Goal: Task Accomplishment & Management: Manage account settings

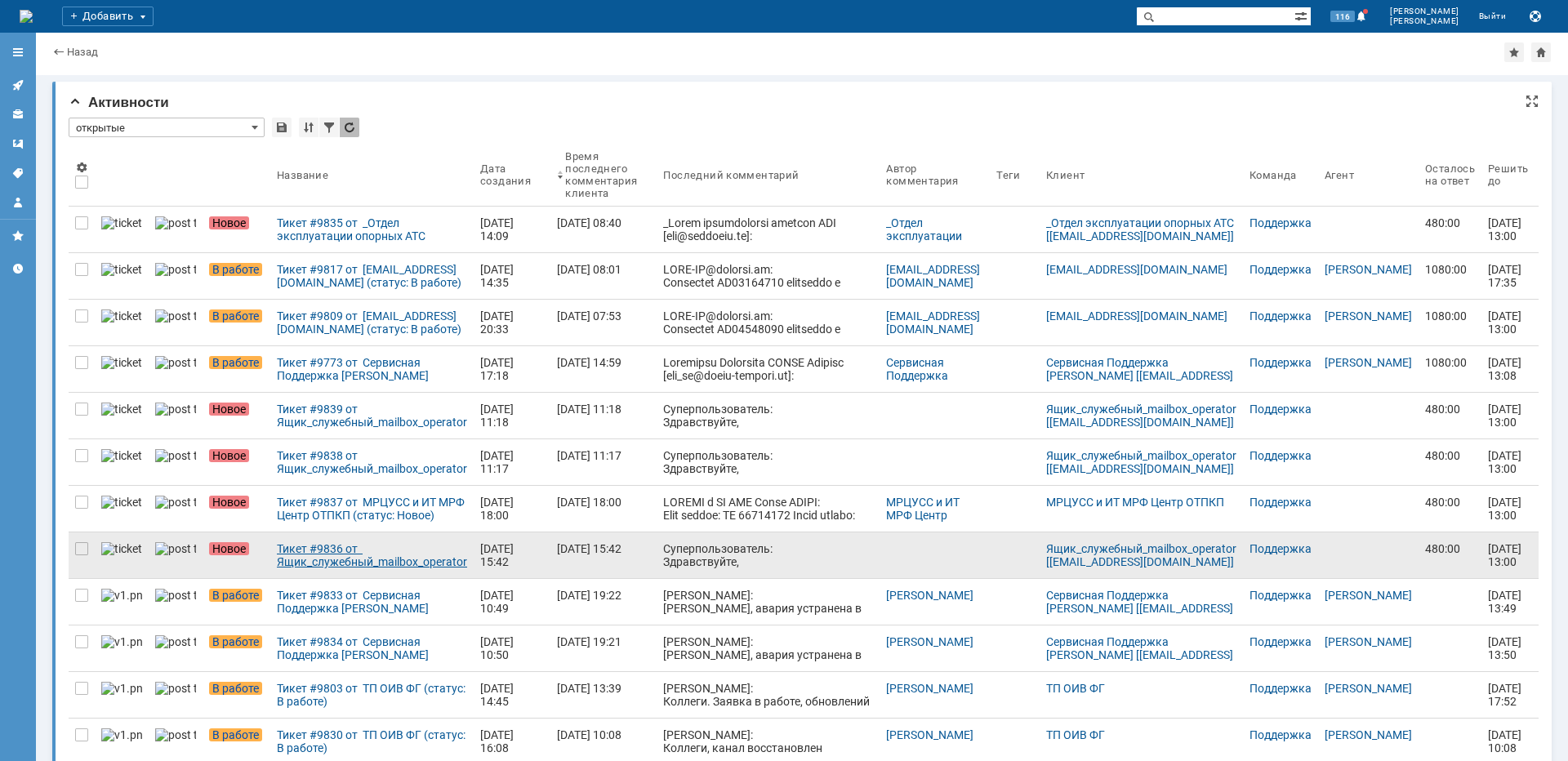
click at [294, 560] on div "Тикет #9836 от Ящик_служебный_mailbox_operator [[EMAIL_ADDRESS][DOMAIN_NAME]] (…" at bounding box center [372, 555] width 190 height 26
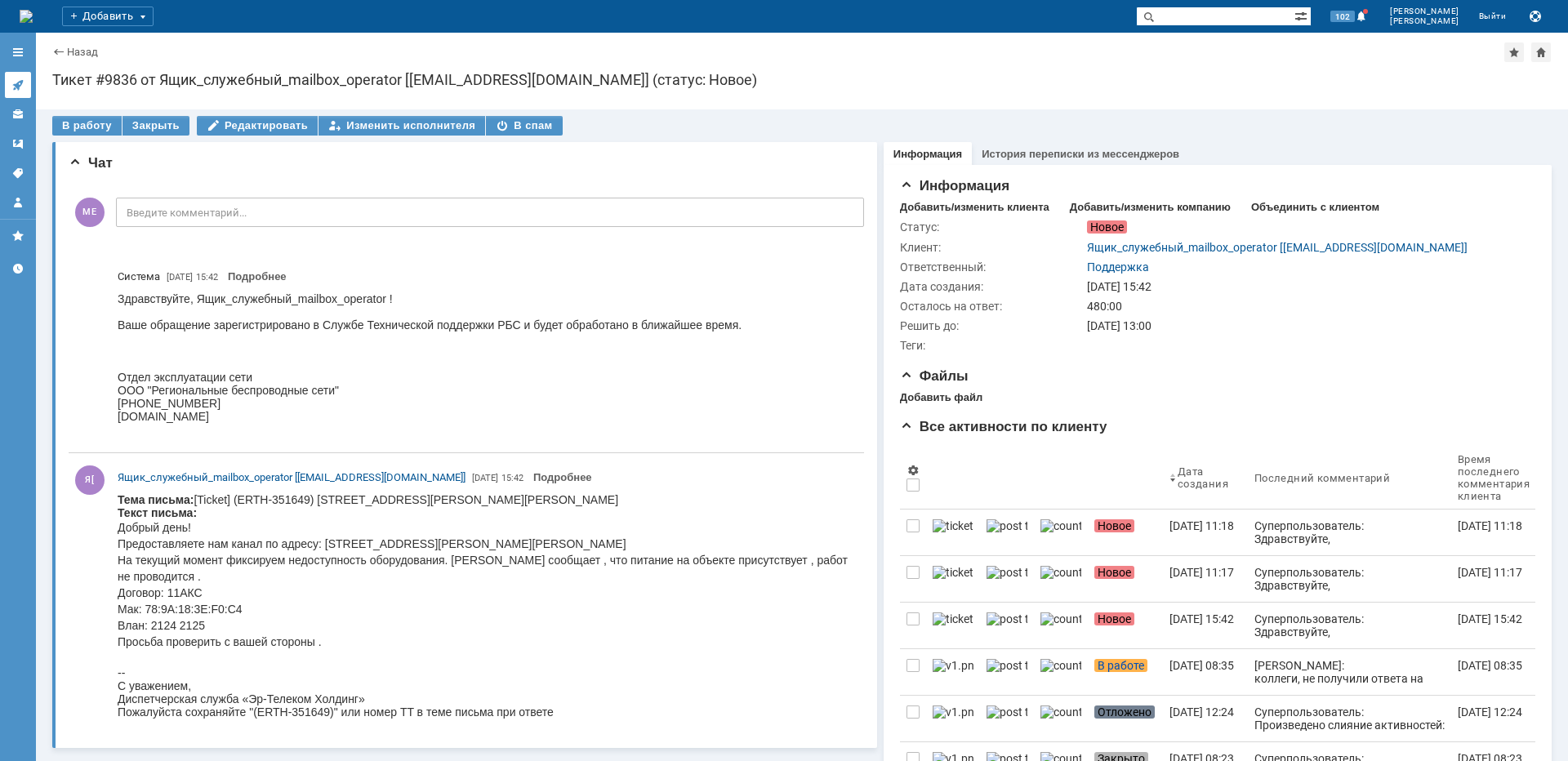
click at [18, 82] on icon at bounding box center [18, 84] width 13 height 13
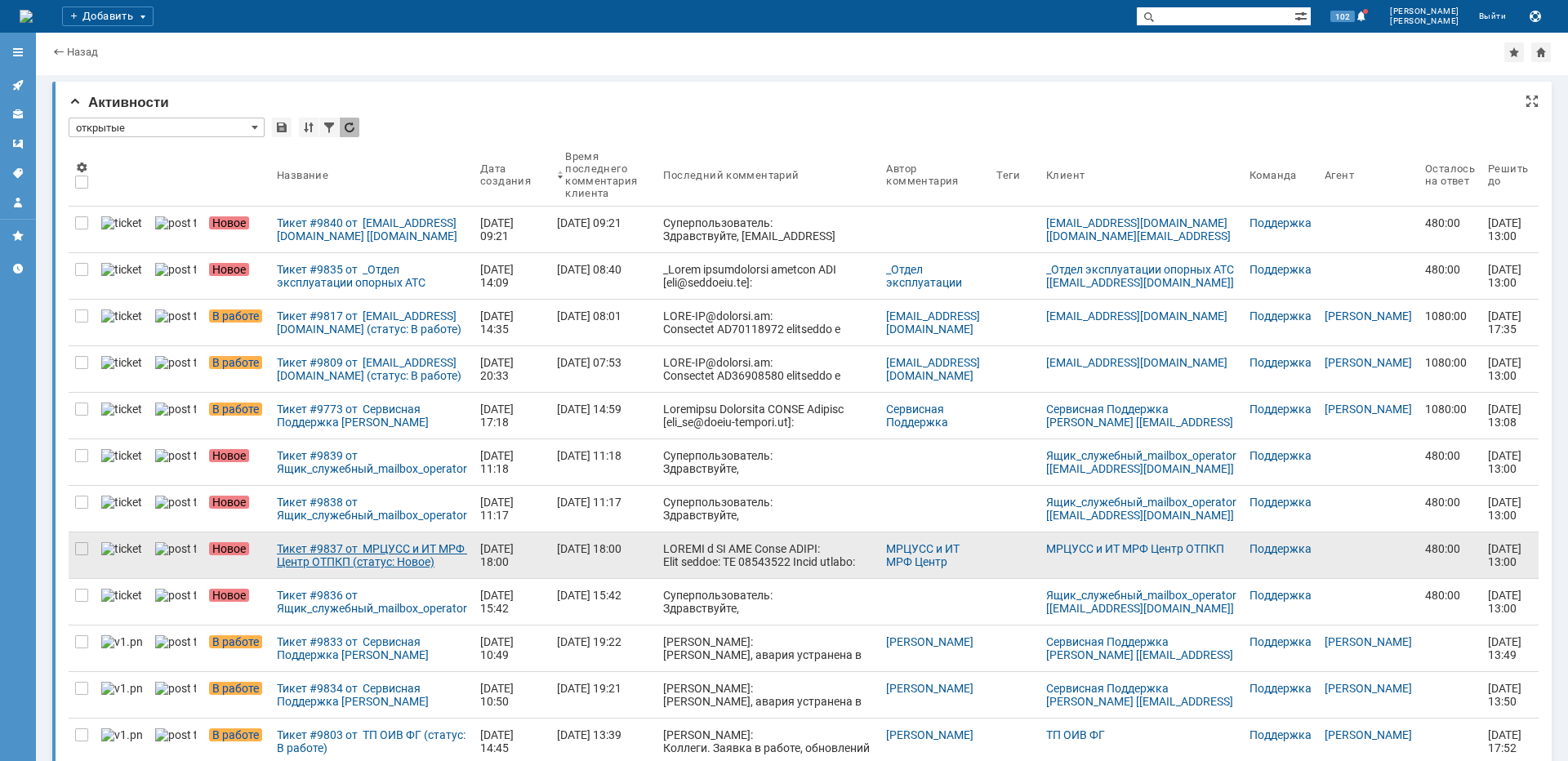
click at [341, 566] on div "Тикет #9837 от МРЦУСС и ИТ МРФ Центр ОТПКП (статус: Новое)" at bounding box center [372, 555] width 190 height 26
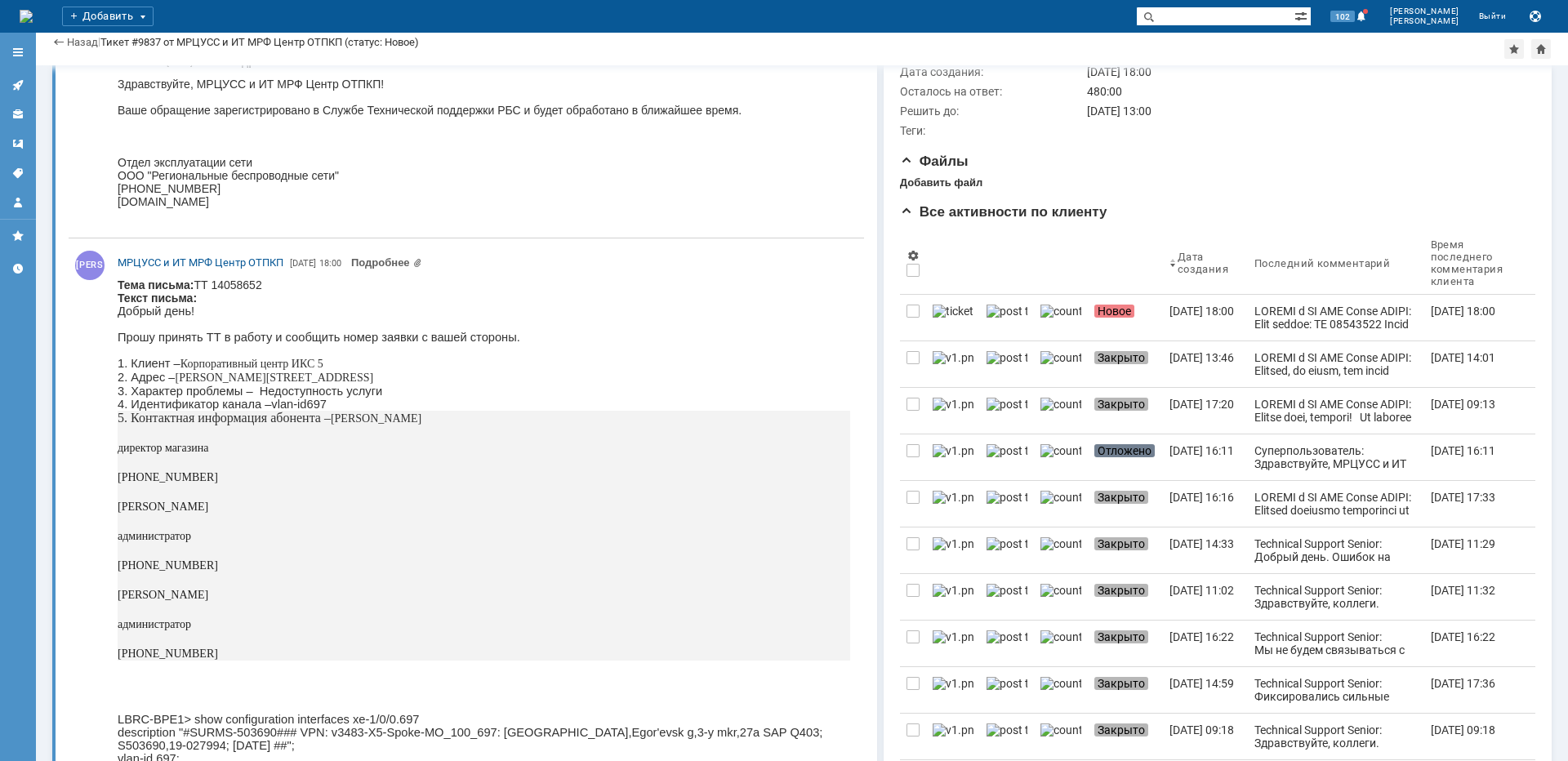
scroll to position [137, 0]
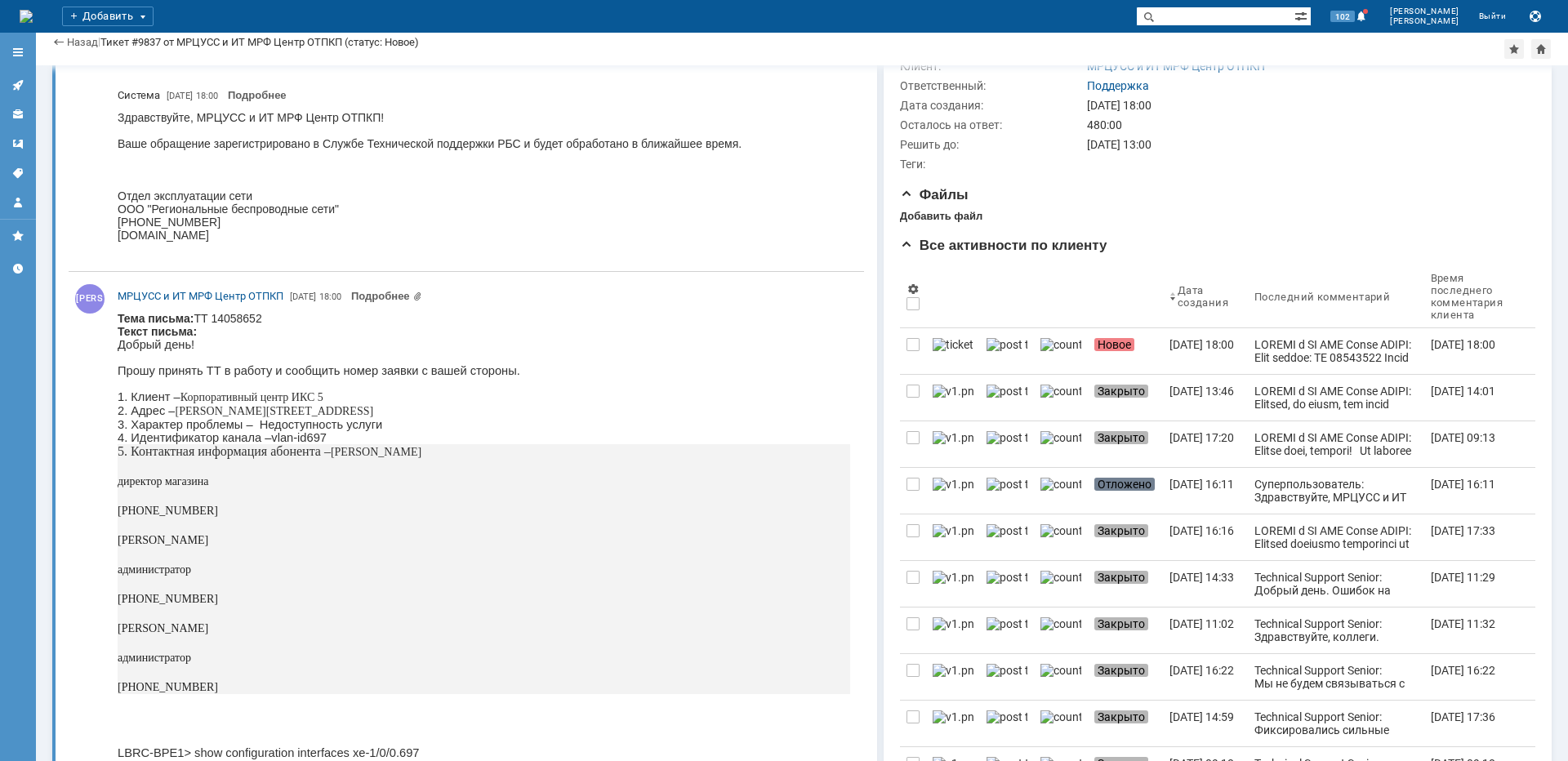
click at [302, 416] on span "Московская область, г.Егорьевск, мкр.3-ий, д.27А" at bounding box center [273, 411] width 199 height 13
copy span "Егорьевск"
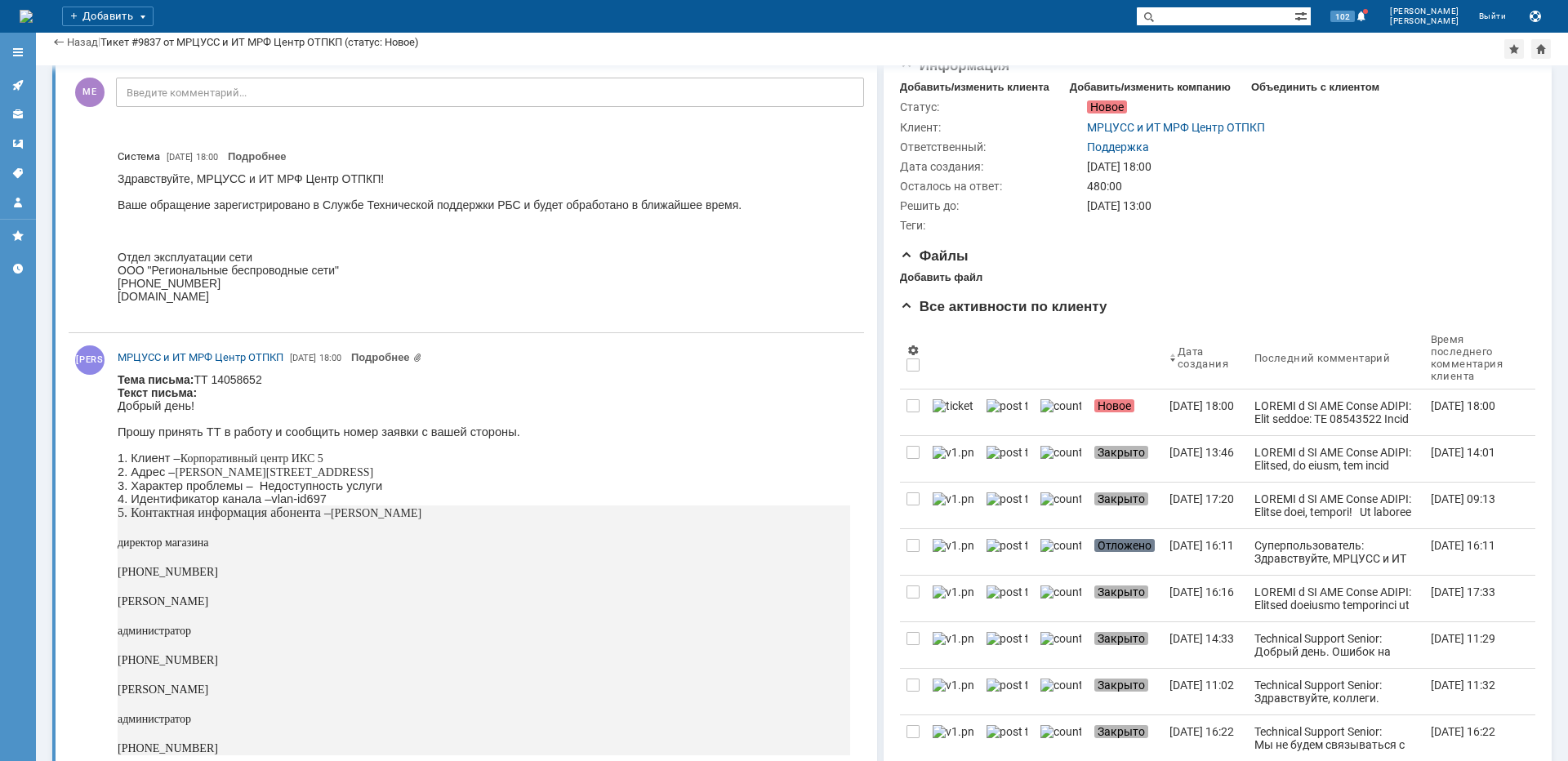
scroll to position [0, 0]
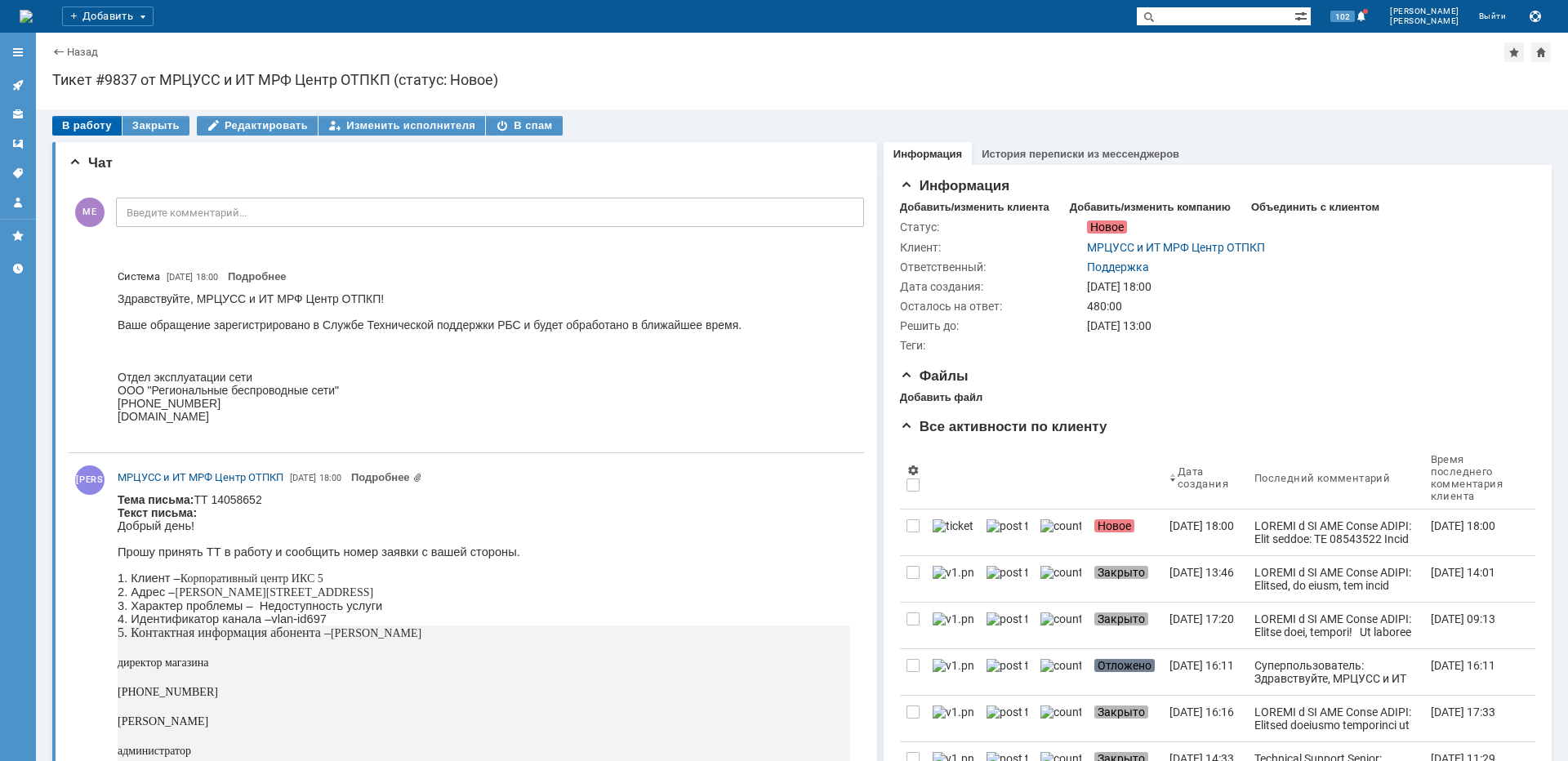
click at [103, 131] on div "В работу" at bounding box center [86, 125] width 70 height 20
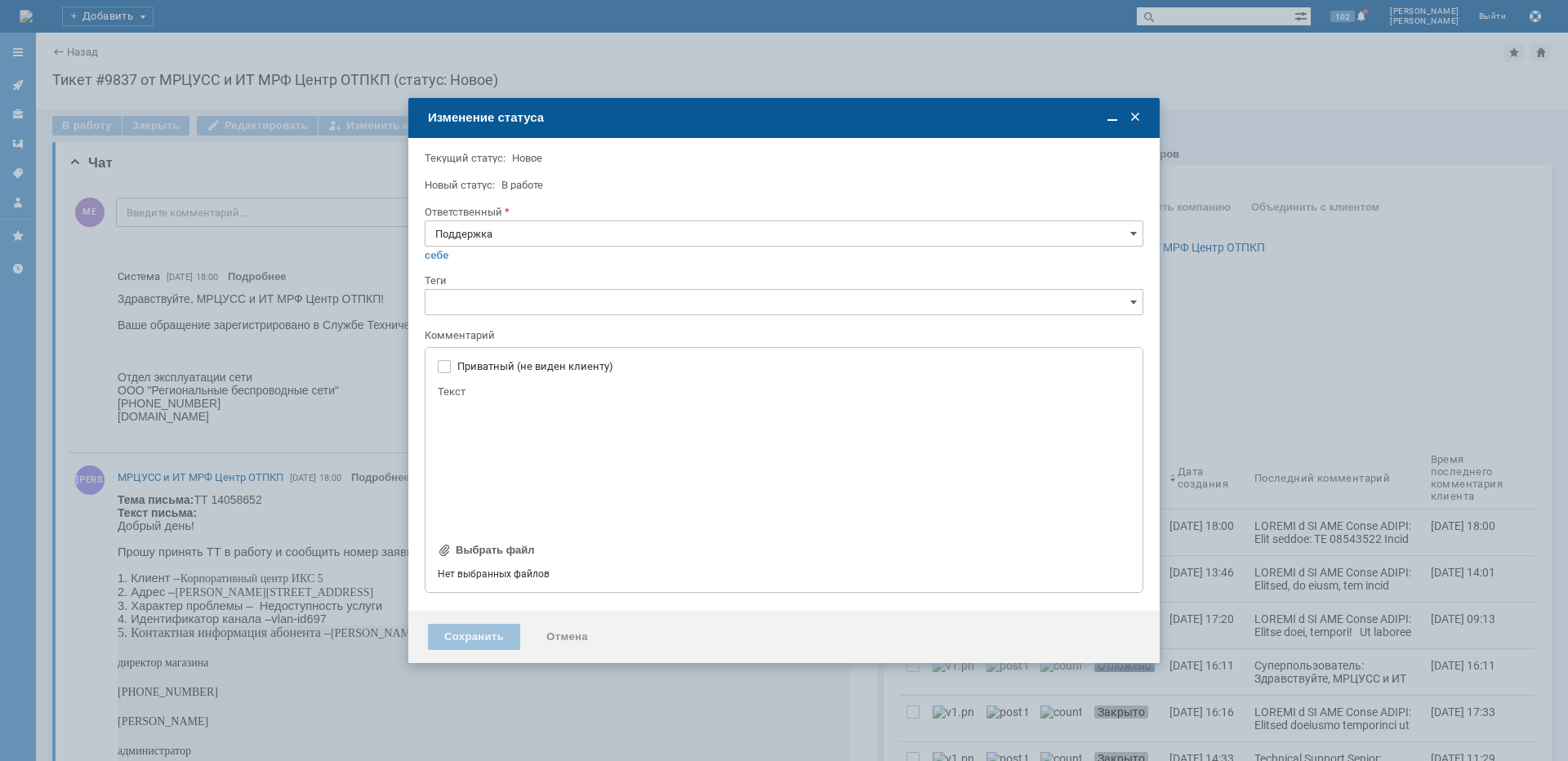
type input "[не указано]"
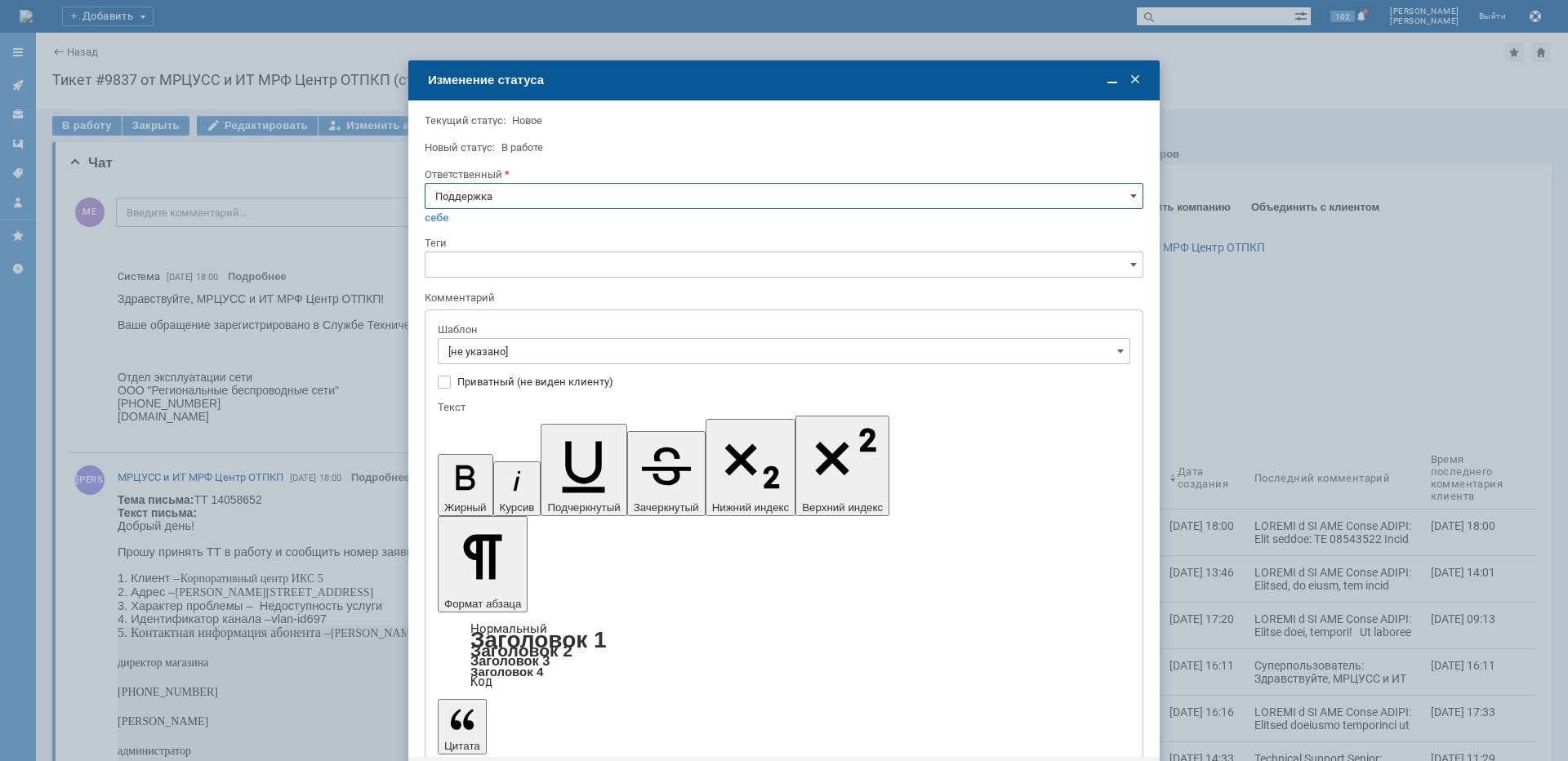
click at [555, 203] on input "Поддержка" at bounding box center [784, 196] width 719 height 26
click at [508, 367] on div "[PERSON_NAME]" at bounding box center [784, 360] width 717 height 26
type input "[PERSON_NAME]"
click at [511, 350] on input "[не указано]" at bounding box center [784, 351] width 692 height 26
type input "[PERSON_NAME]"
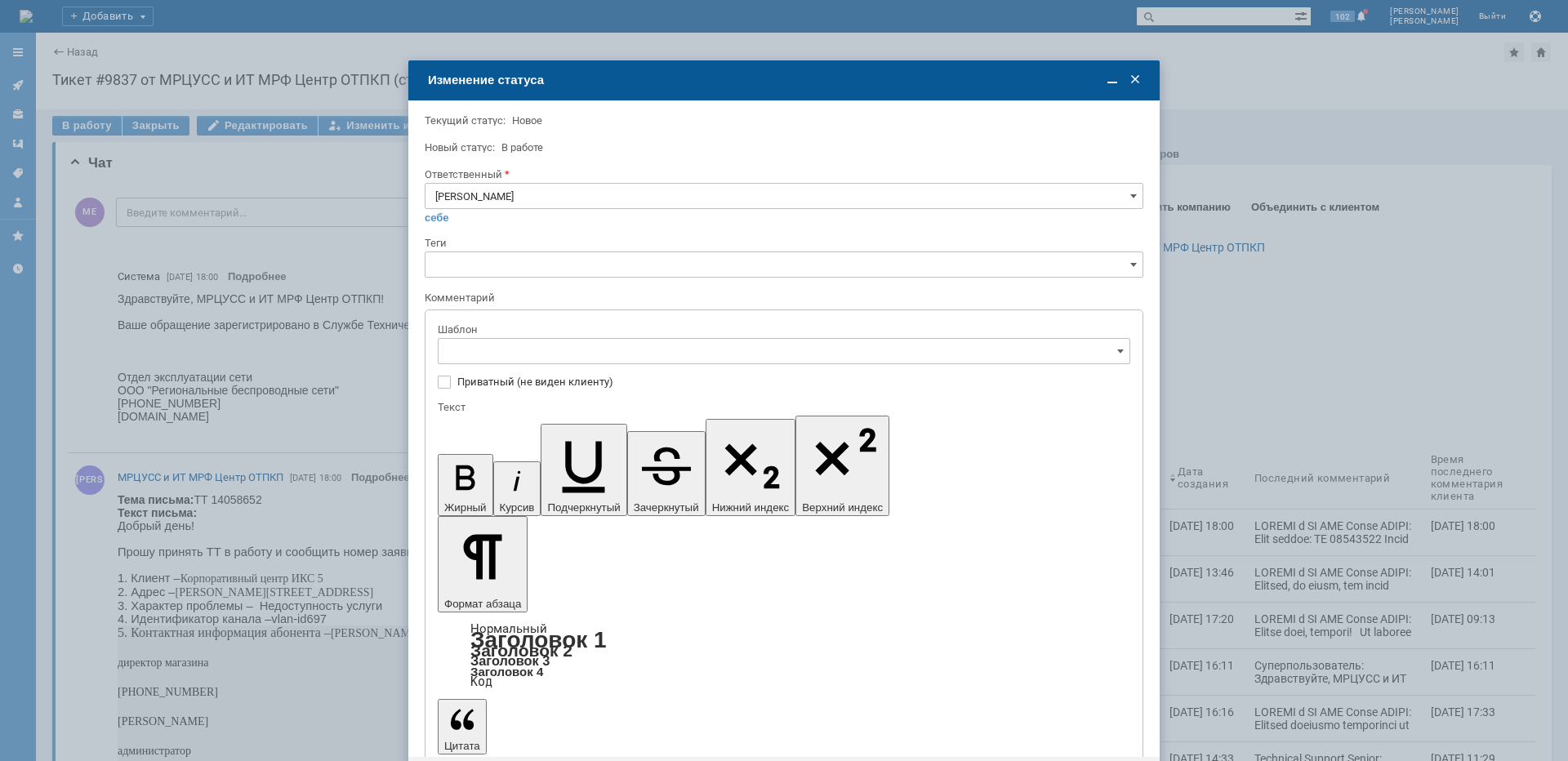
click at [584, 415] on div "[операторы] Авария на транзите" at bounding box center [784, 408] width 690 height 26
type input "[операторы] Авария на транзите"
drag, startPoint x: 957, startPoint y: 4713, endPoint x: 450, endPoint y: 4703, distance: 507.1
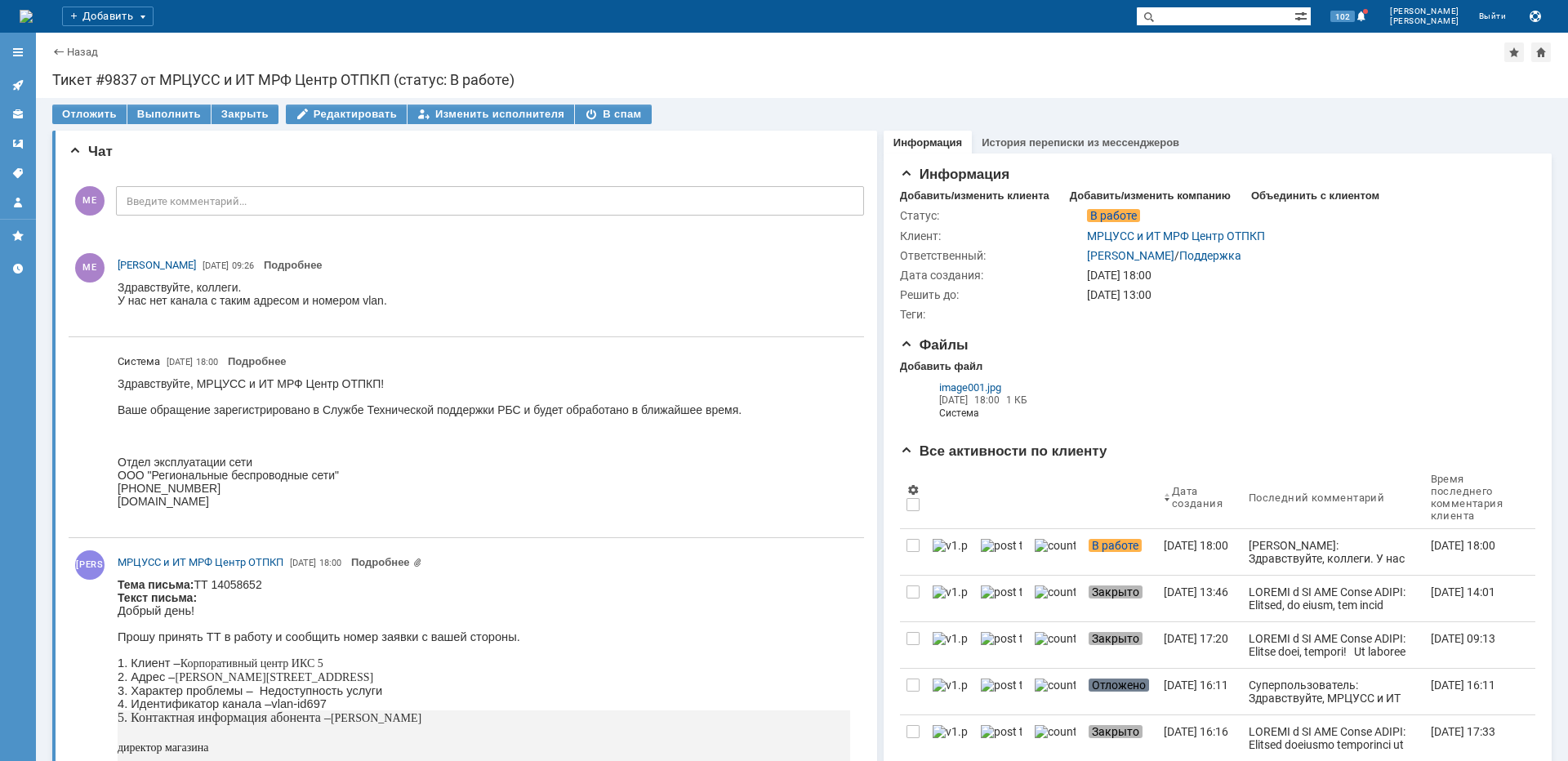
click at [19, 87] on icon at bounding box center [18, 85] width 11 height 11
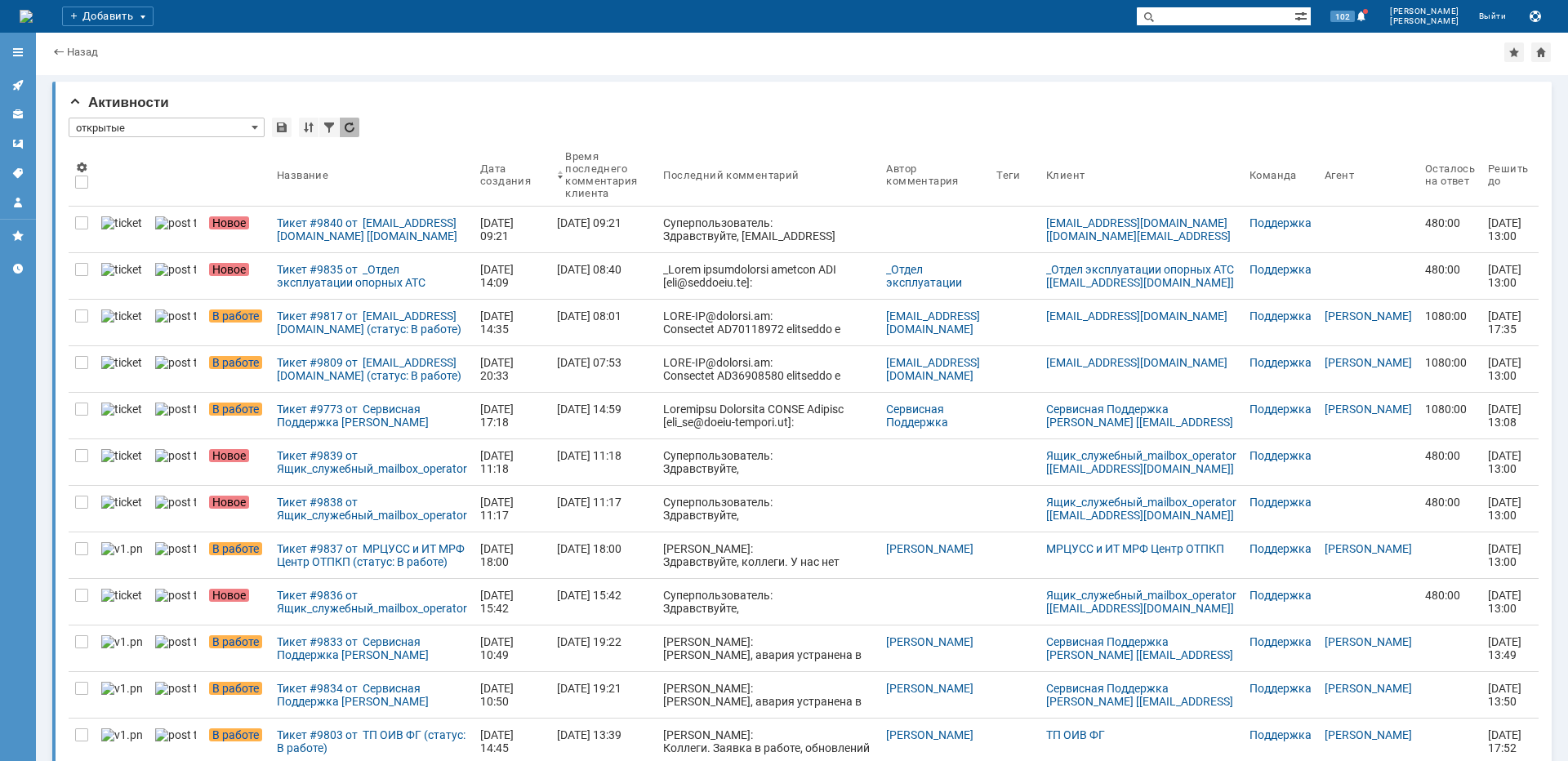
click at [306, 516] on div "Тикет #9838 от Ящик_служебный_mailbox_operator [[EMAIL_ADDRESS][DOMAIN_NAME]] (…" at bounding box center [372, 508] width 190 height 26
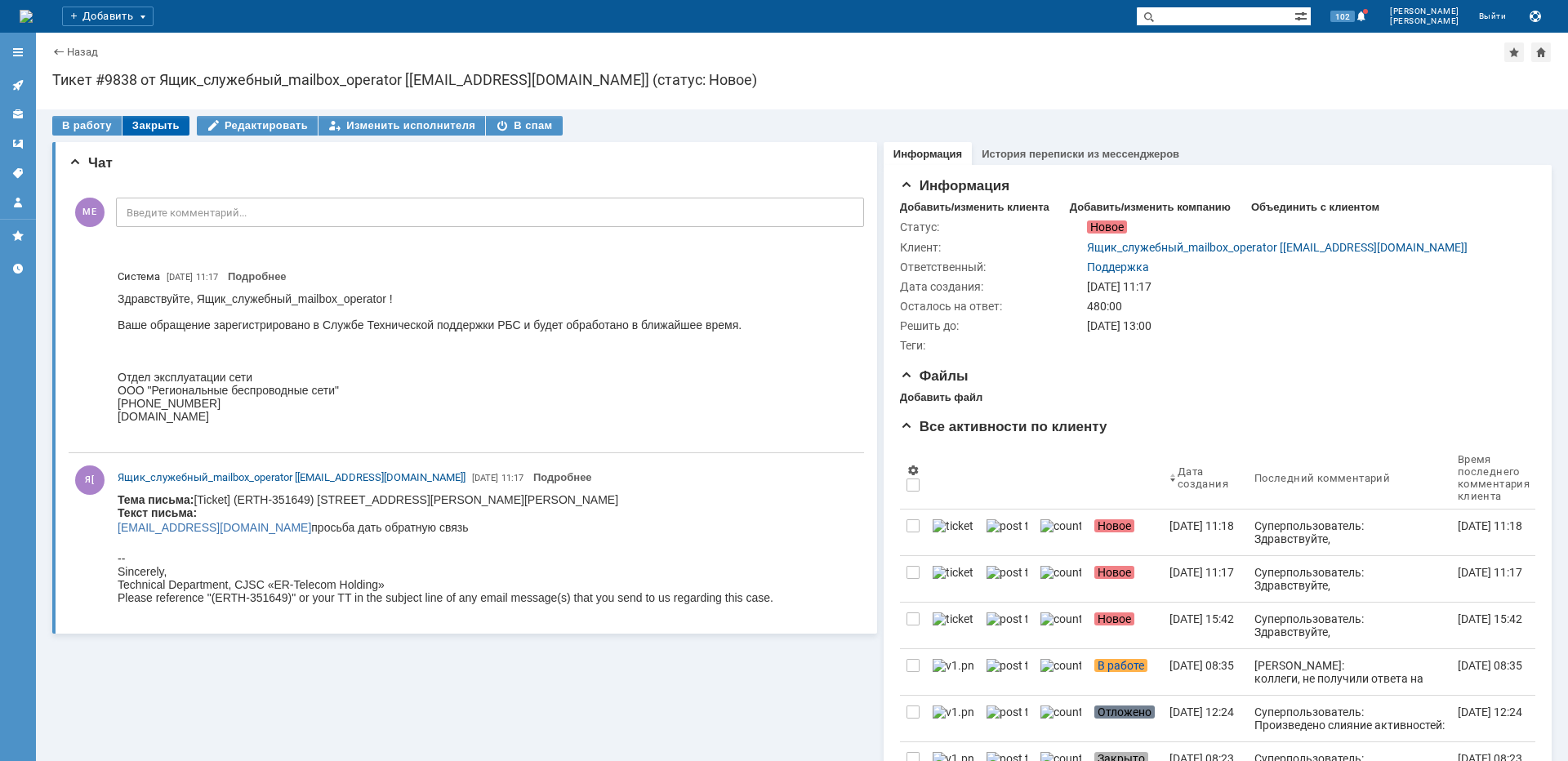
click at [155, 129] on div "Закрыть" at bounding box center [156, 125] width 67 height 20
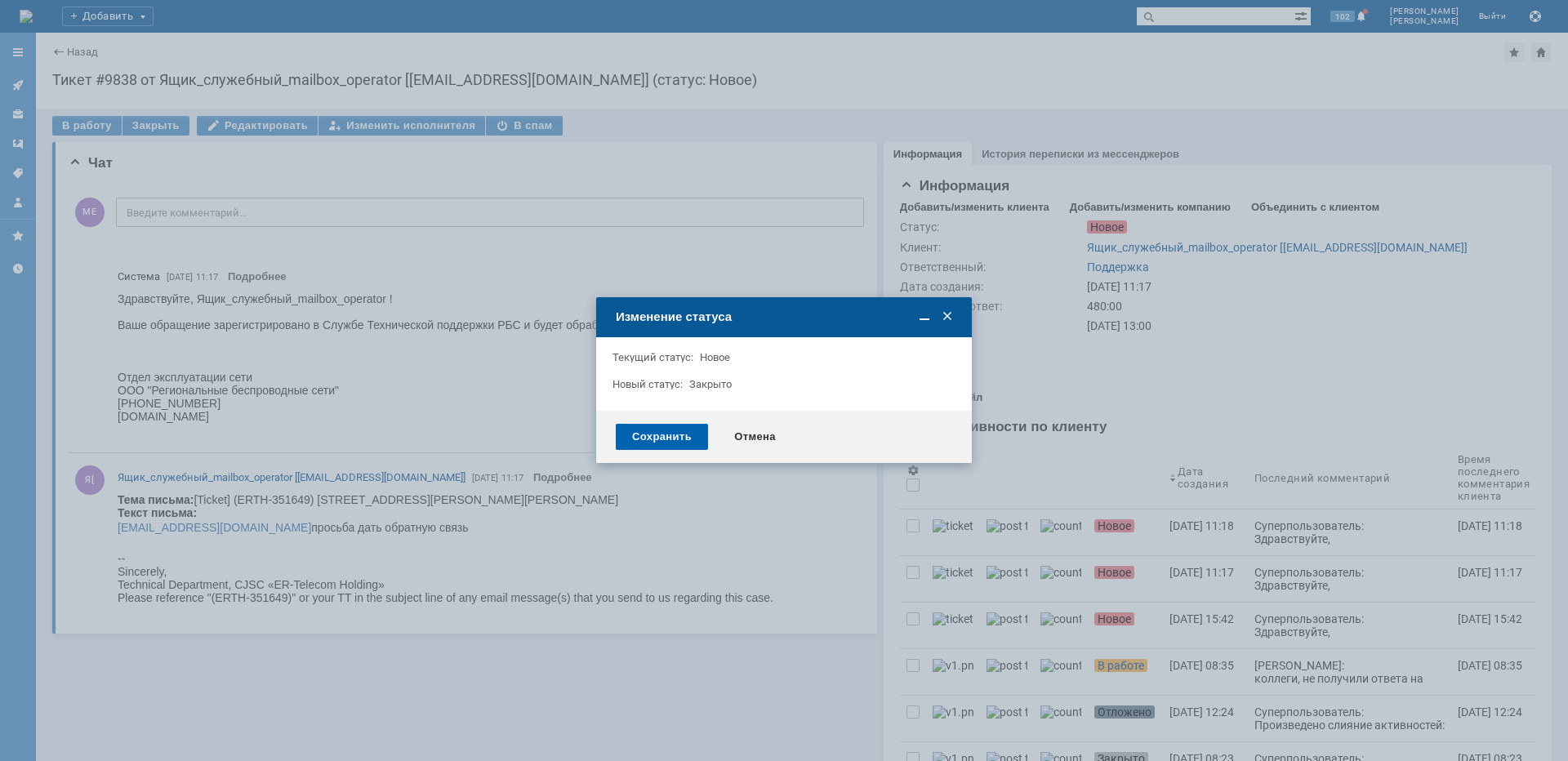
click at [667, 430] on div "Сохранить" at bounding box center [662, 437] width 92 height 26
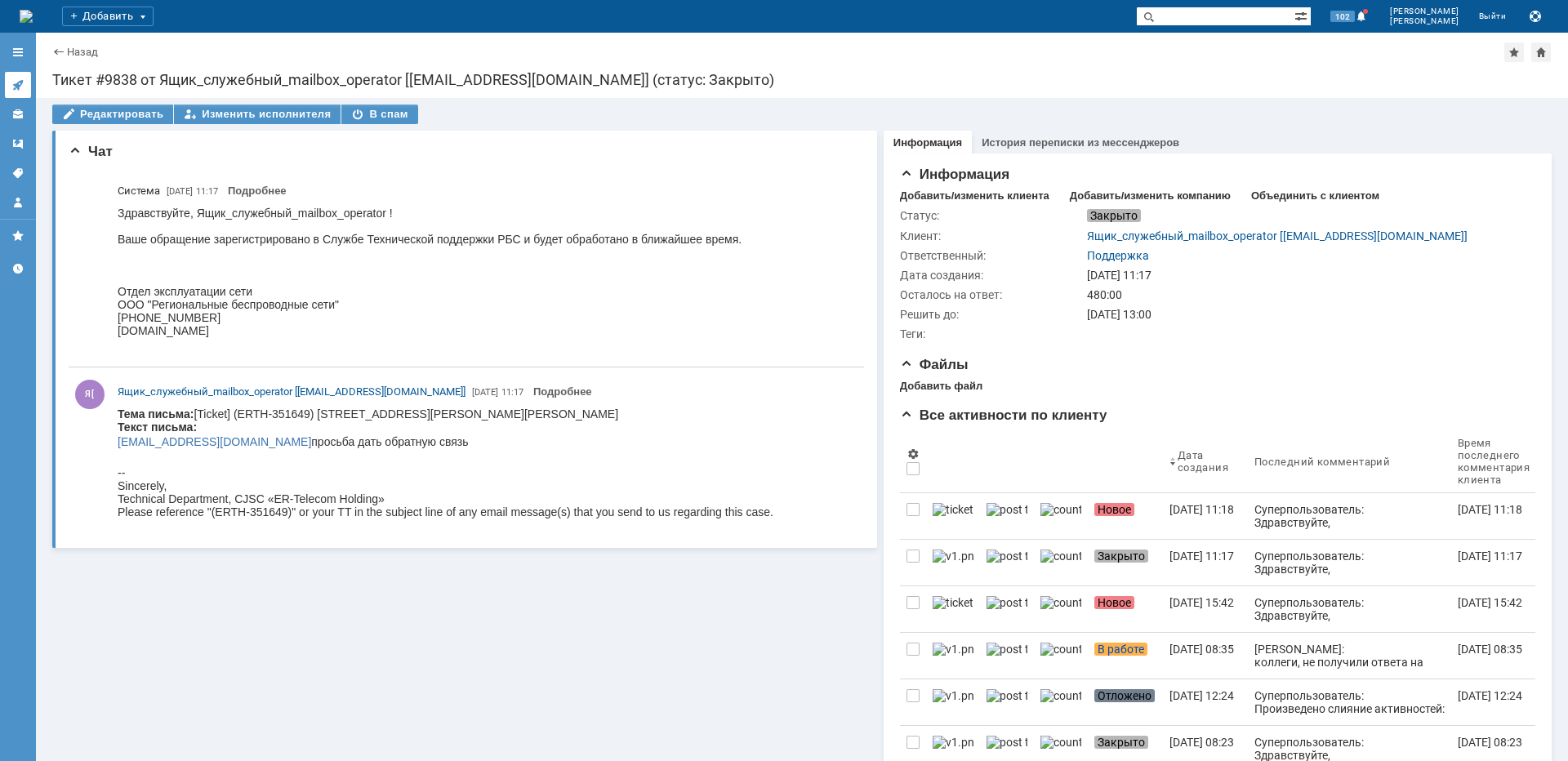
click at [16, 84] on icon at bounding box center [18, 85] width 11 height 11
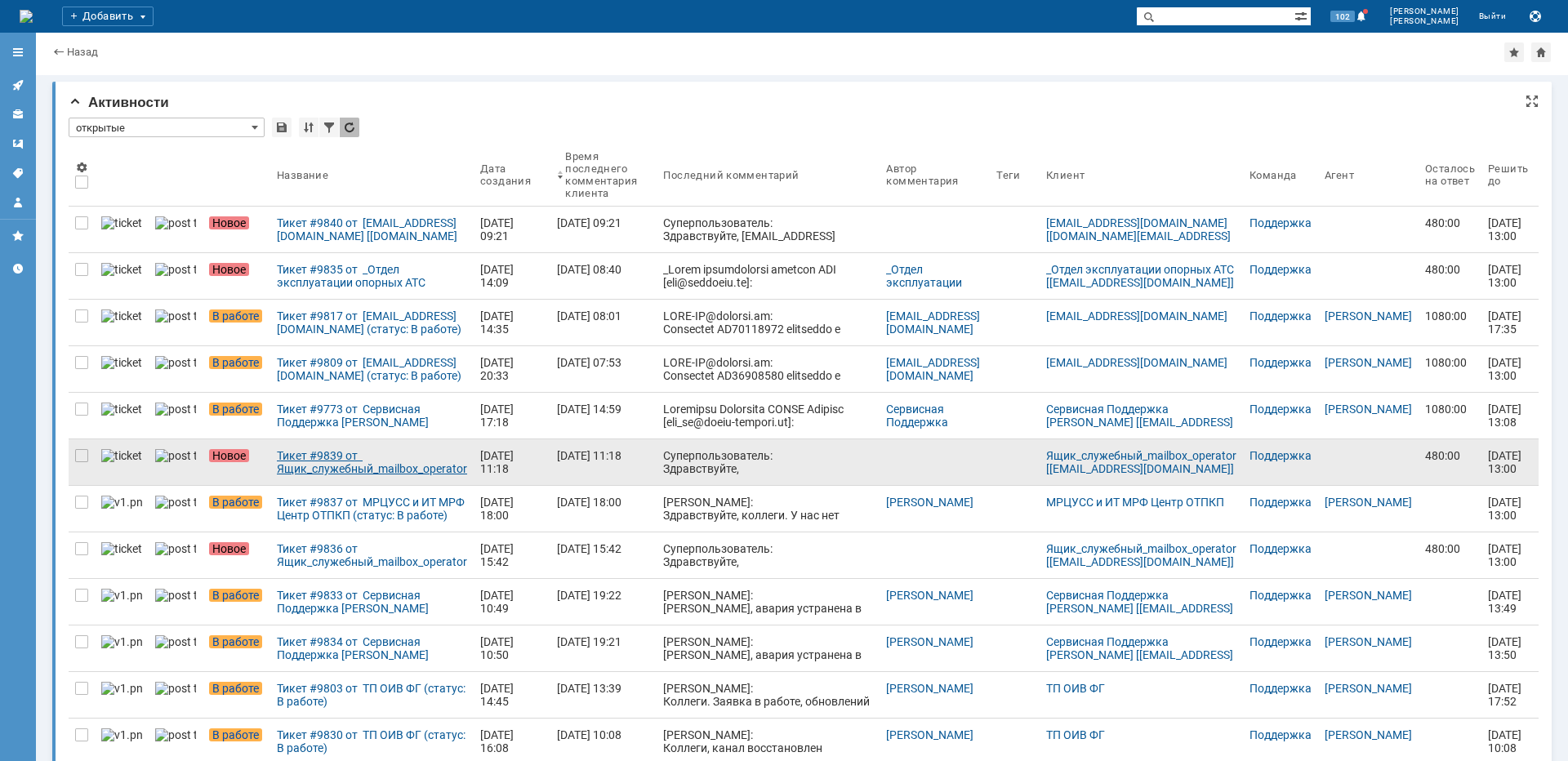
click at [347, 472] on div "Тикет #9839 от Ящик_служебный_mailbox_operator [[EMAIL_ADDRESS][DOMAIN_NAME]] (…" at bounding box center [372, 462] width 190 height 26
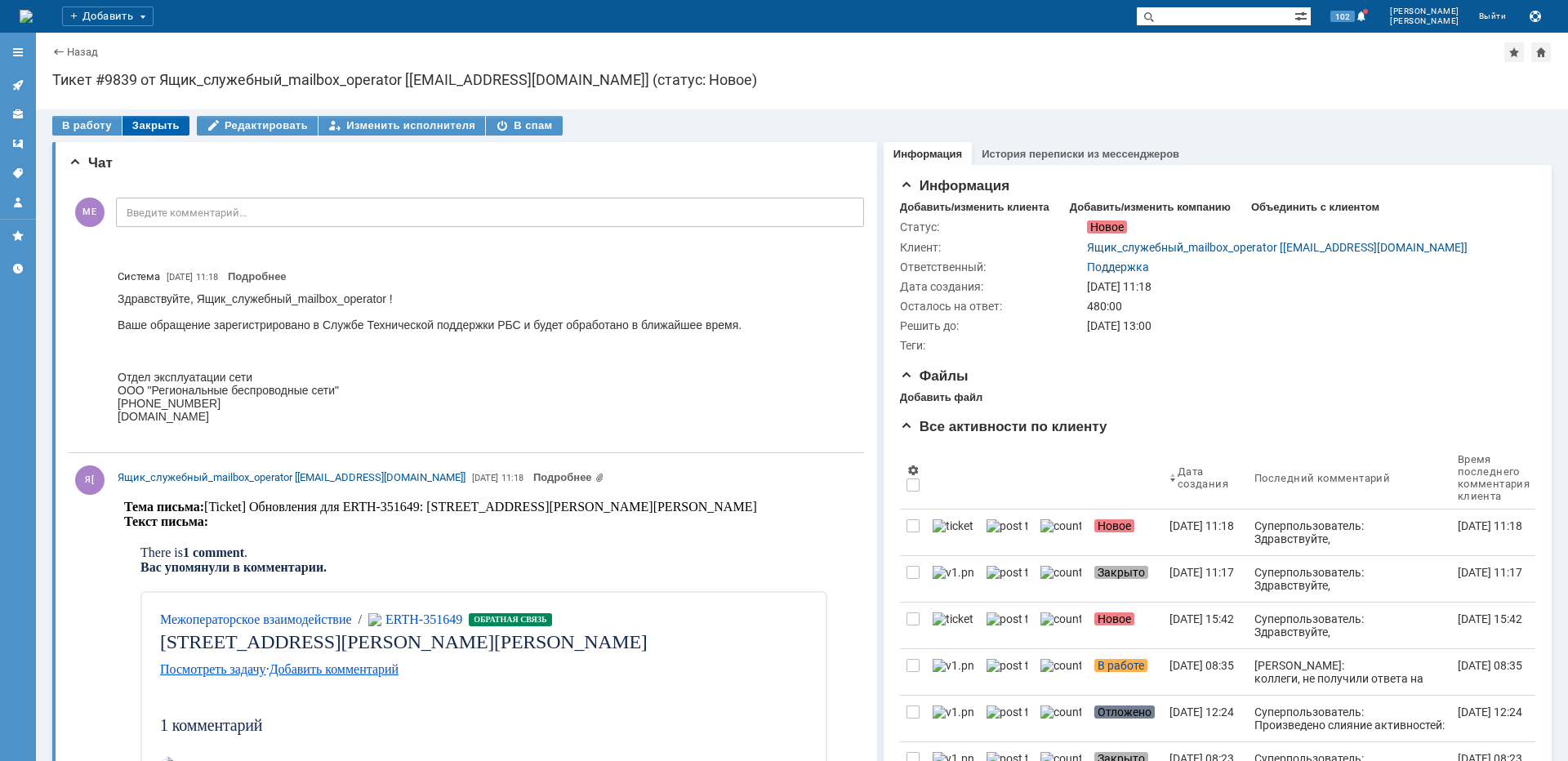
click at [157, 124] on div "Закрыть" at bounding box center [156, 125] width 67 height 20
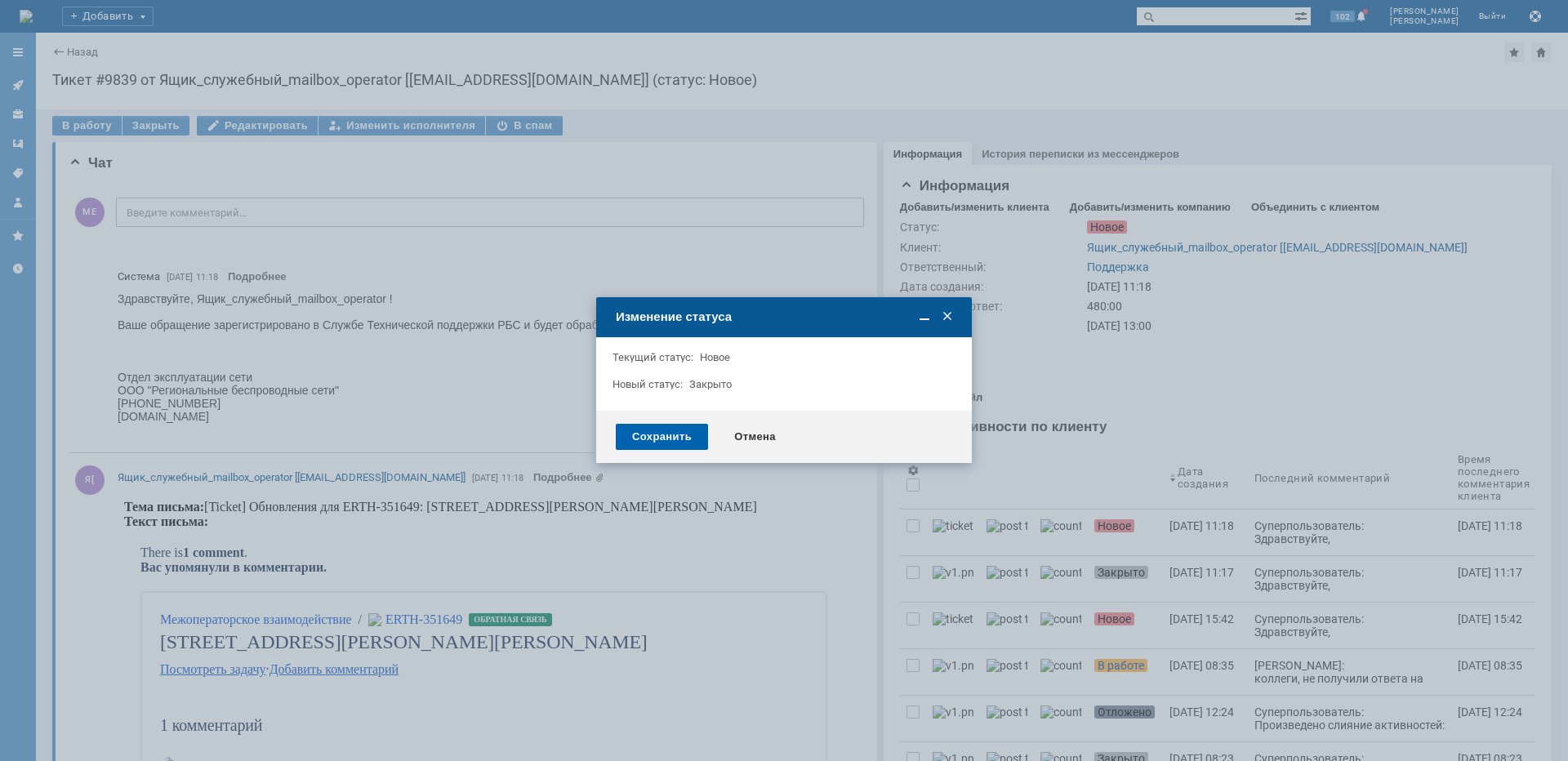
click at [671, 431] on div "Сохранить" at bounding box center [662, 437] width 92 height 26
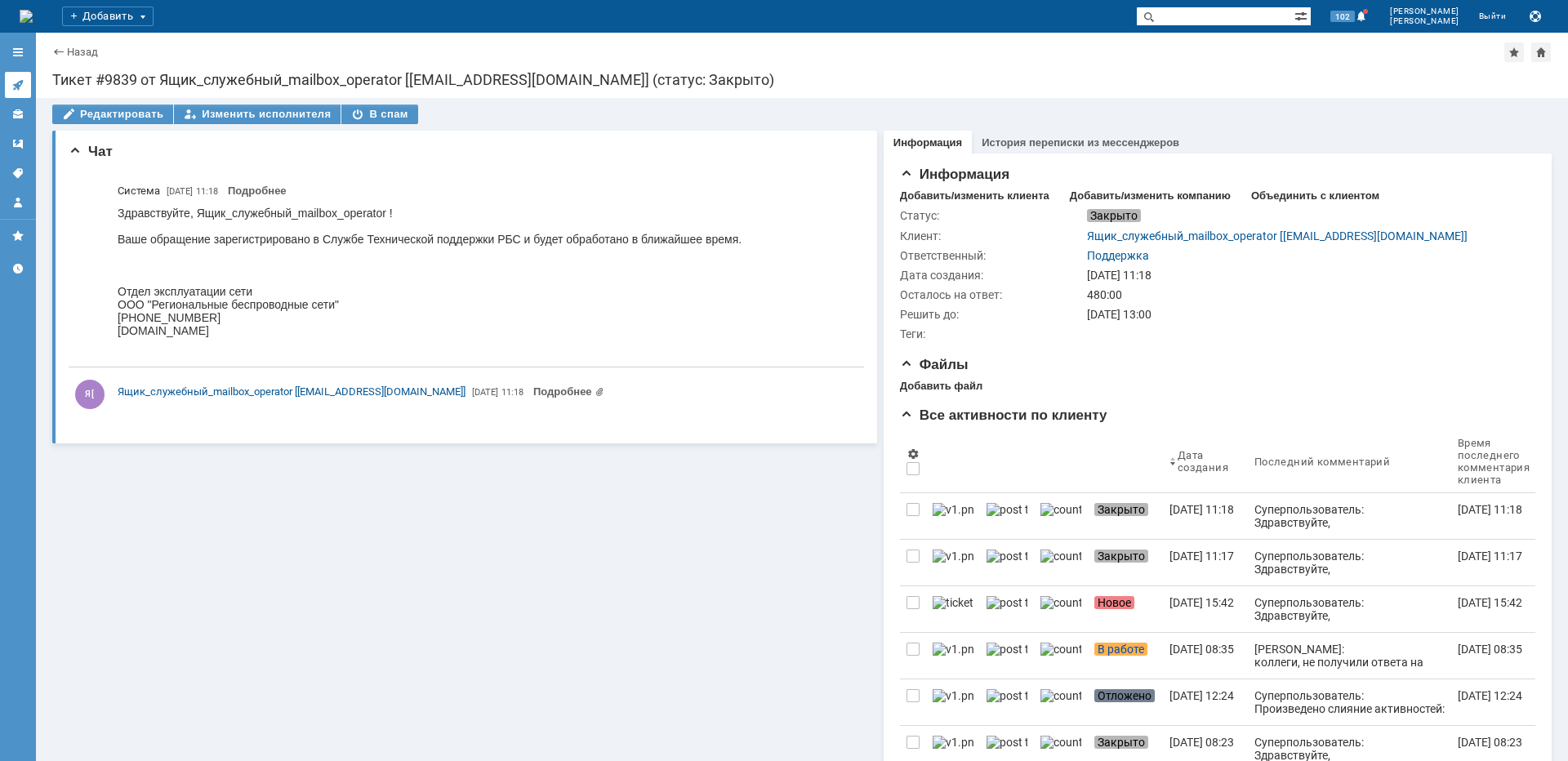
click at [22, 82] on icon at bounding box center [18, 85] width 11 height 11
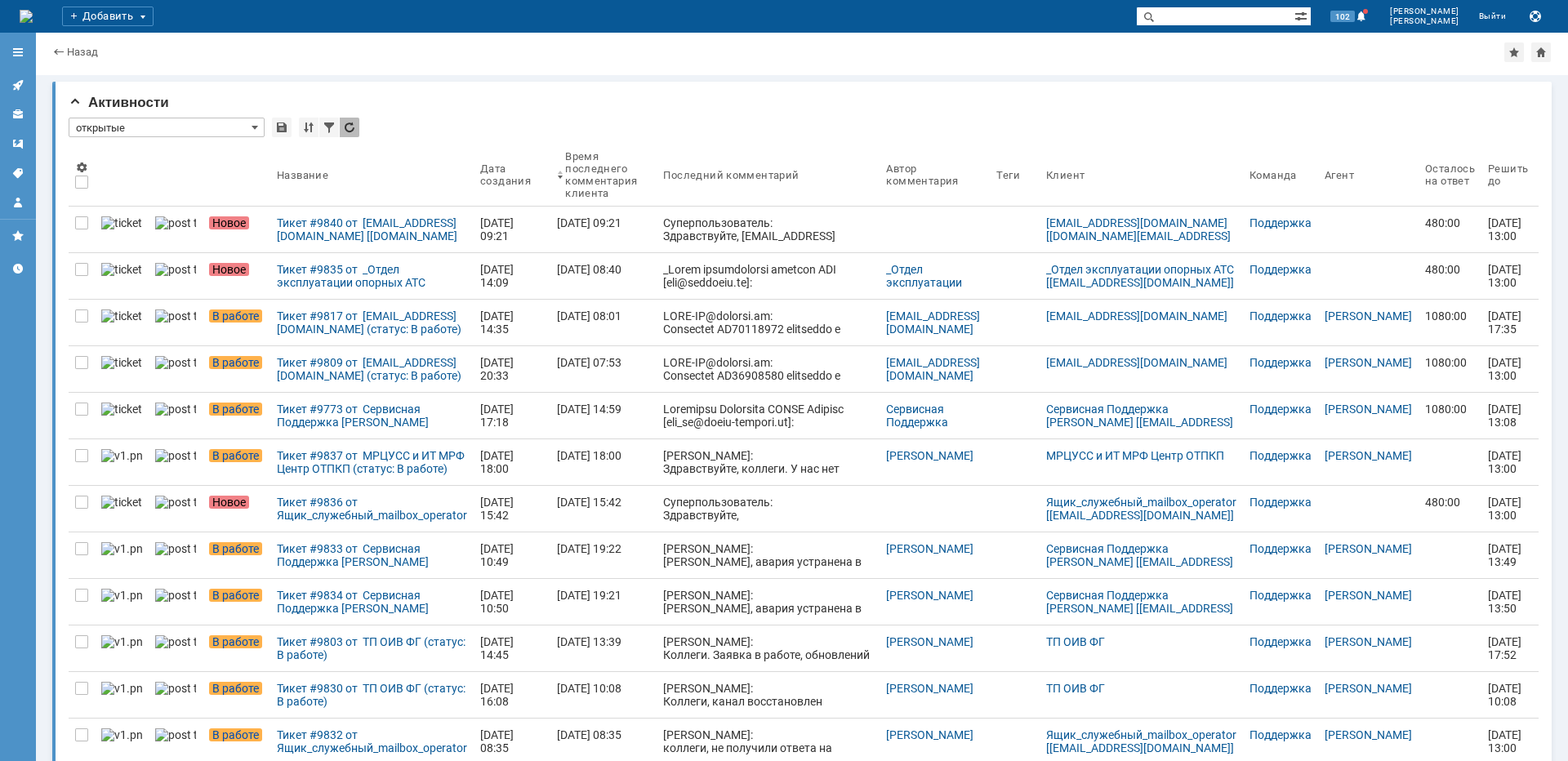
click at [322, 286] on div "Тикет #9835 от _Отдел эксплуатации опорных АТС [[EMAIL_ADDRESS][DOMAIN_NAME]] (…" at bounding box center [372, 275] width 190 height 26
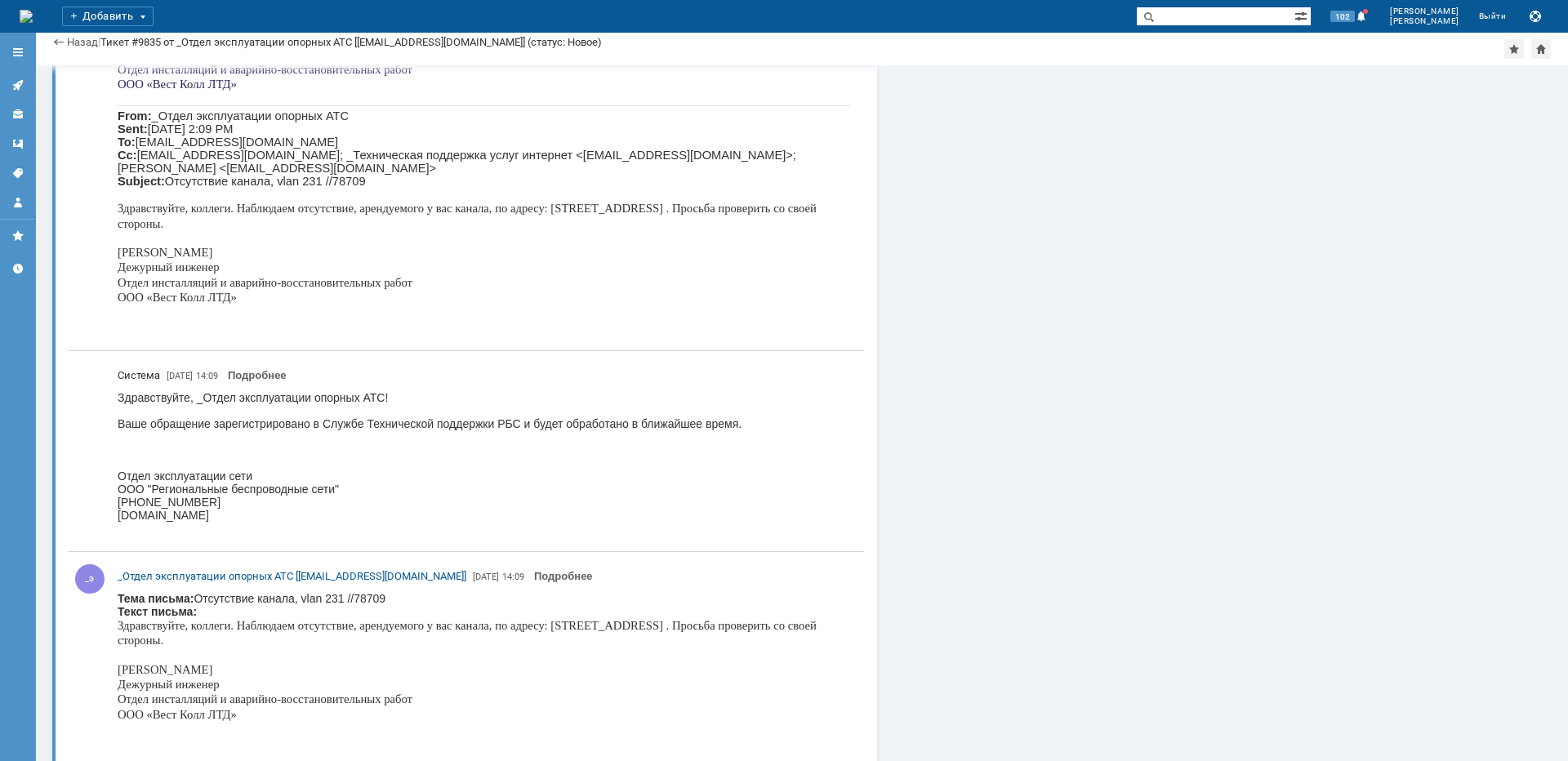
scroll to position [1907, 0]
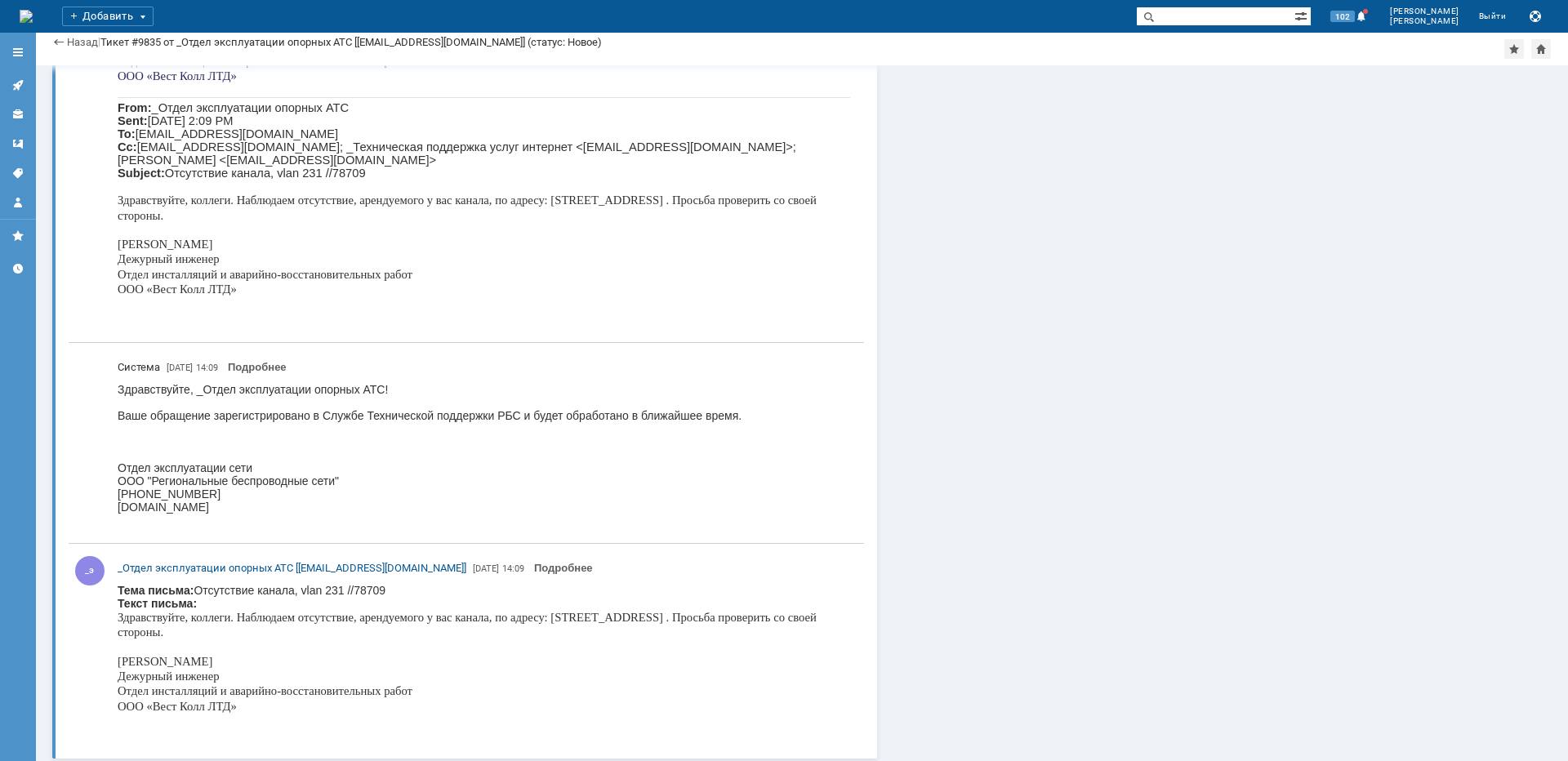
click at [644, 616] on span "Здравствуйте, коллеги. Наблюдаем отсутствие, арендуемого у вас канала, по адрес…" at bounding box center [467, 625] width 699 height 27
copy span "Иртышский"
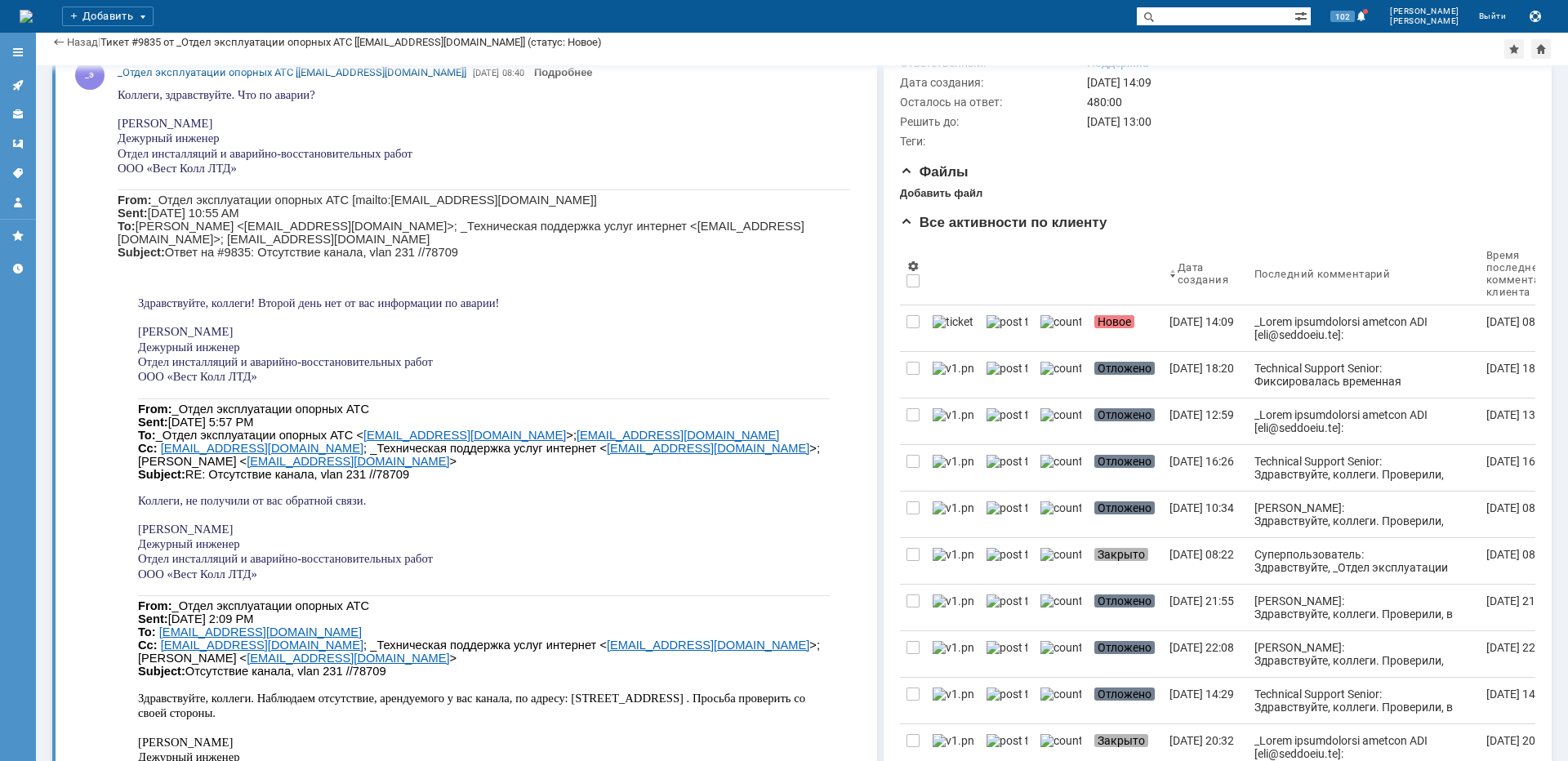
scroll to position [0, 0]
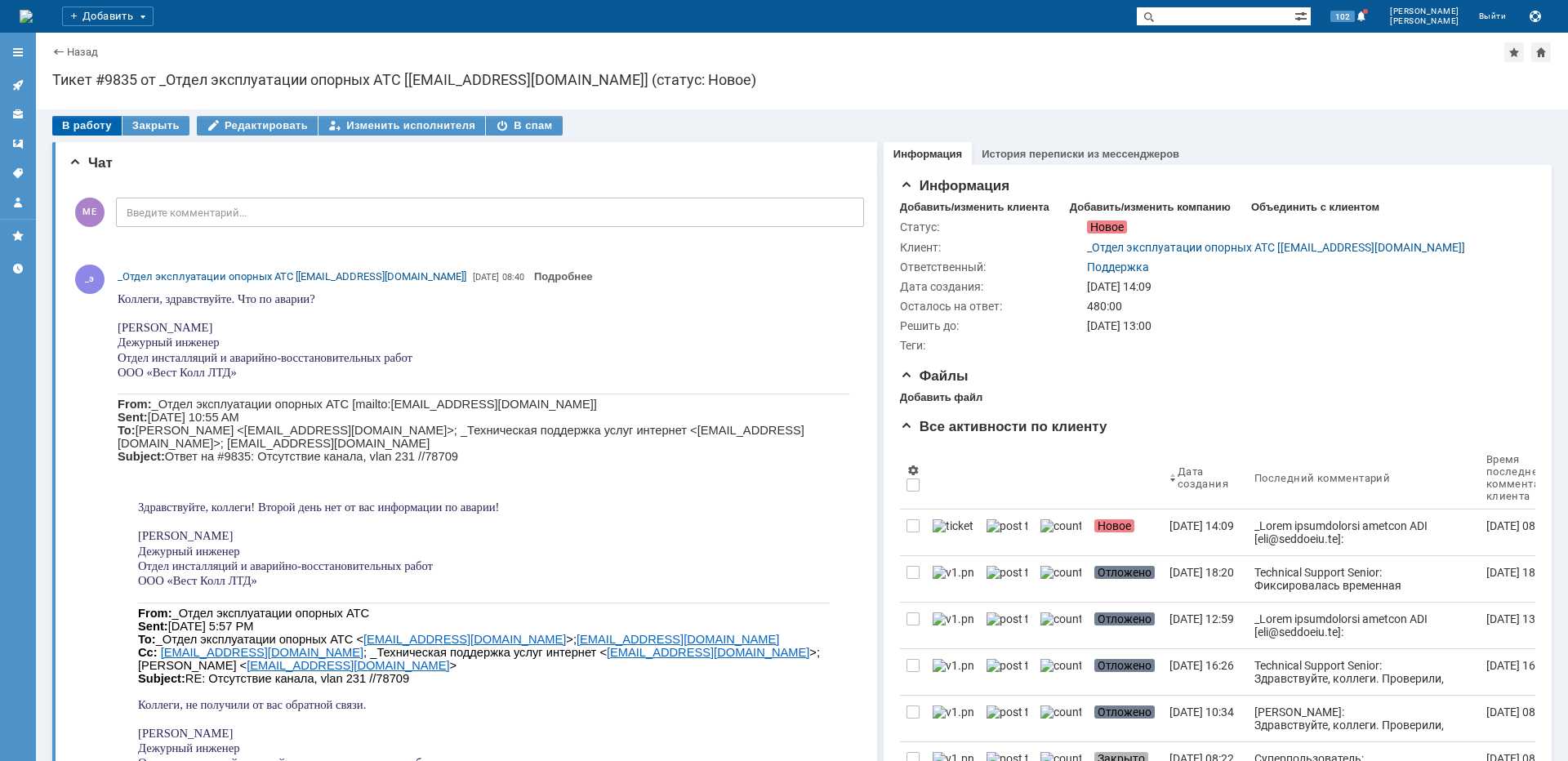
click at [95, 128] on div "В работу" at bounding box center [86, 125] width 70 height 20
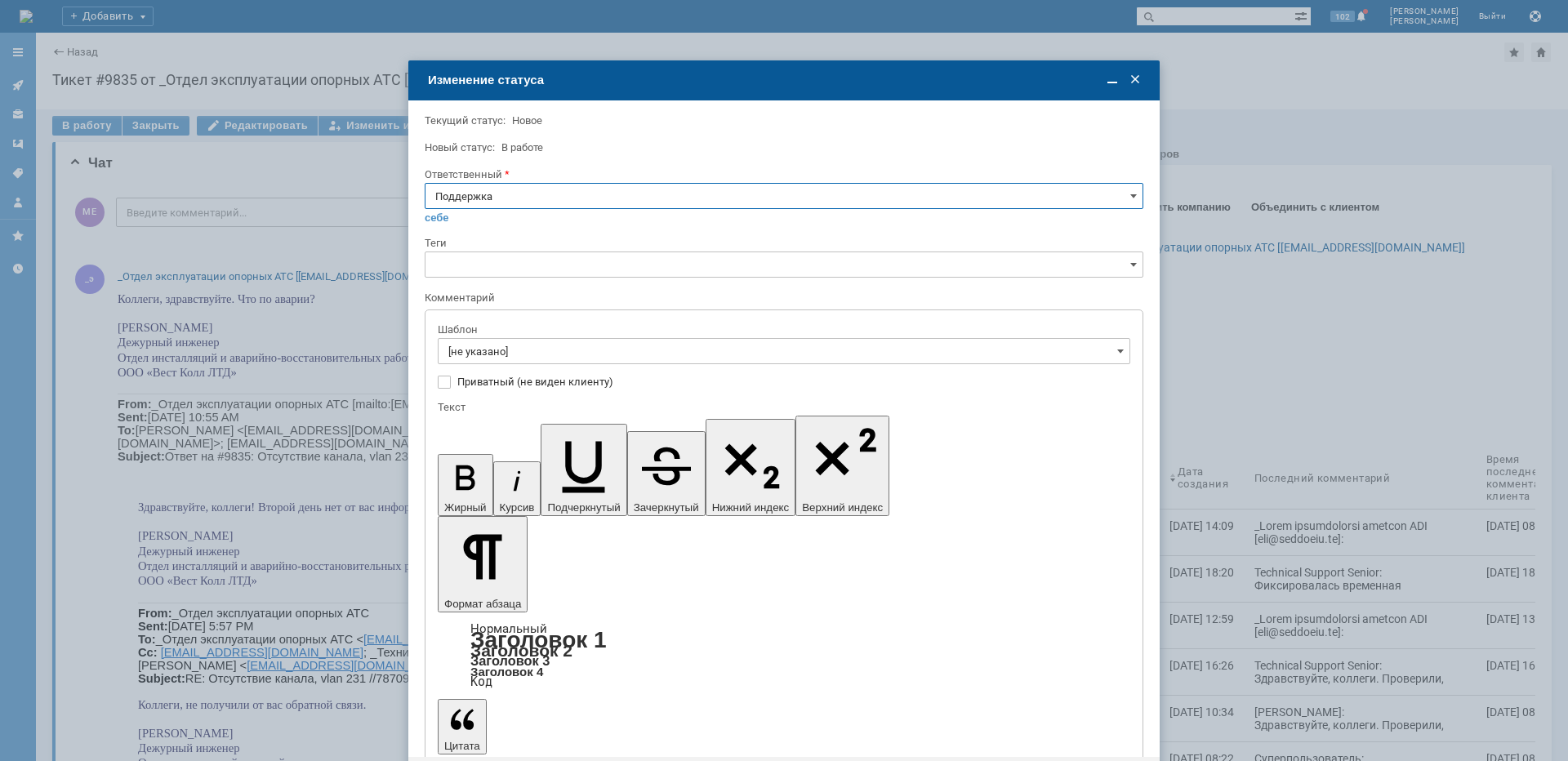
click at [516, 192] on input "Поддержка" at bounding box center [784, 196] width 719 height 26
click at [492, 365] on span "[PERSON_NAME]" at bounding box center [784, 360] width 697 height 13
type input "[PERSON_NAME]"
click at [490, 352] on input "[не указано]" at bounding box center [784, 351] width 692 height 26
type input "[PERSON_NAME]"
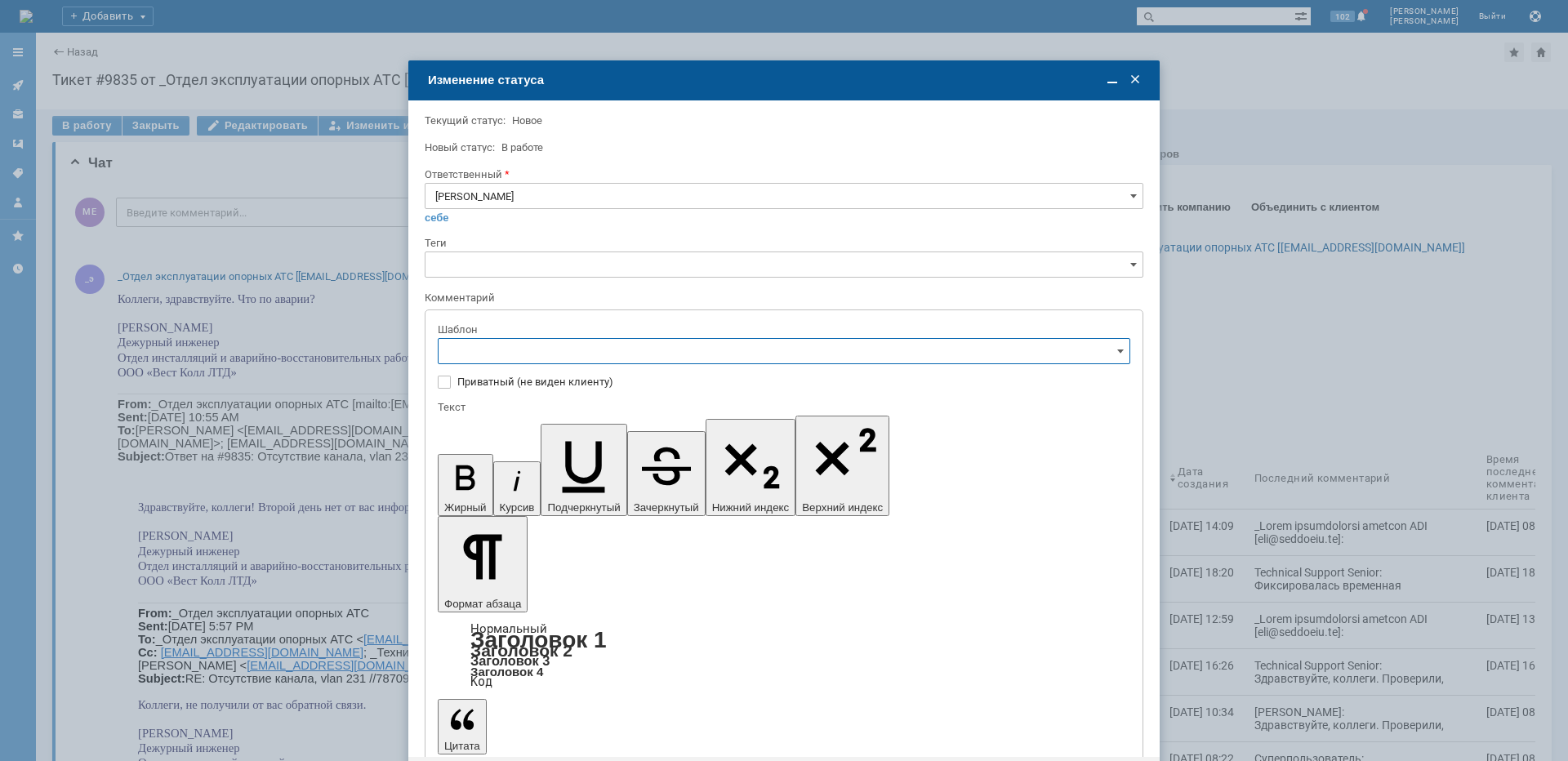
click at [567, 409] on span "[операторы] Авария на транзите" at bounding box center [784, 407] width 671 height 13
type input "[операторы] Авария на транзите"
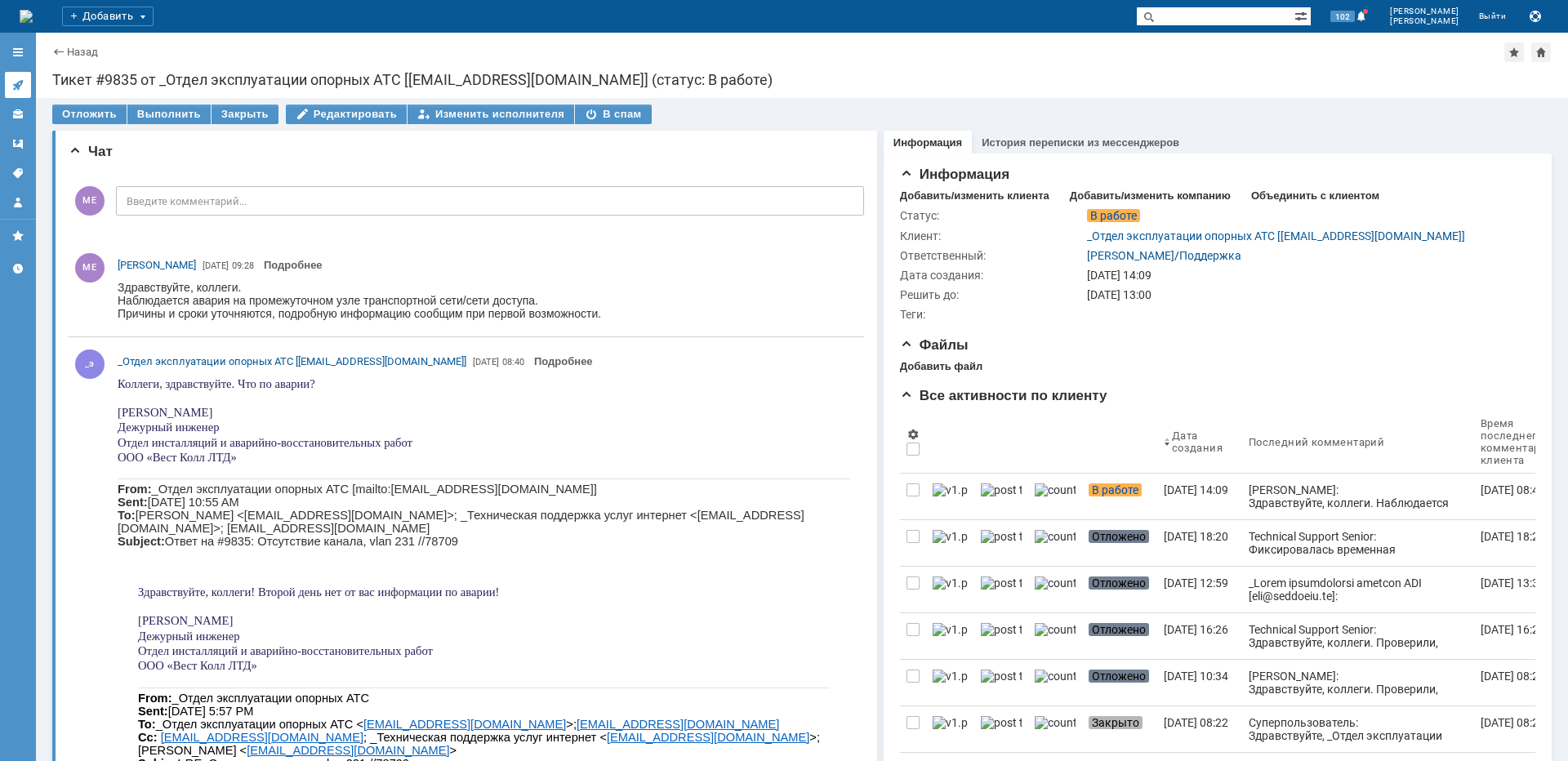
click at [19, 83] on icon at bounding box center [18, 85] width 11 height 11
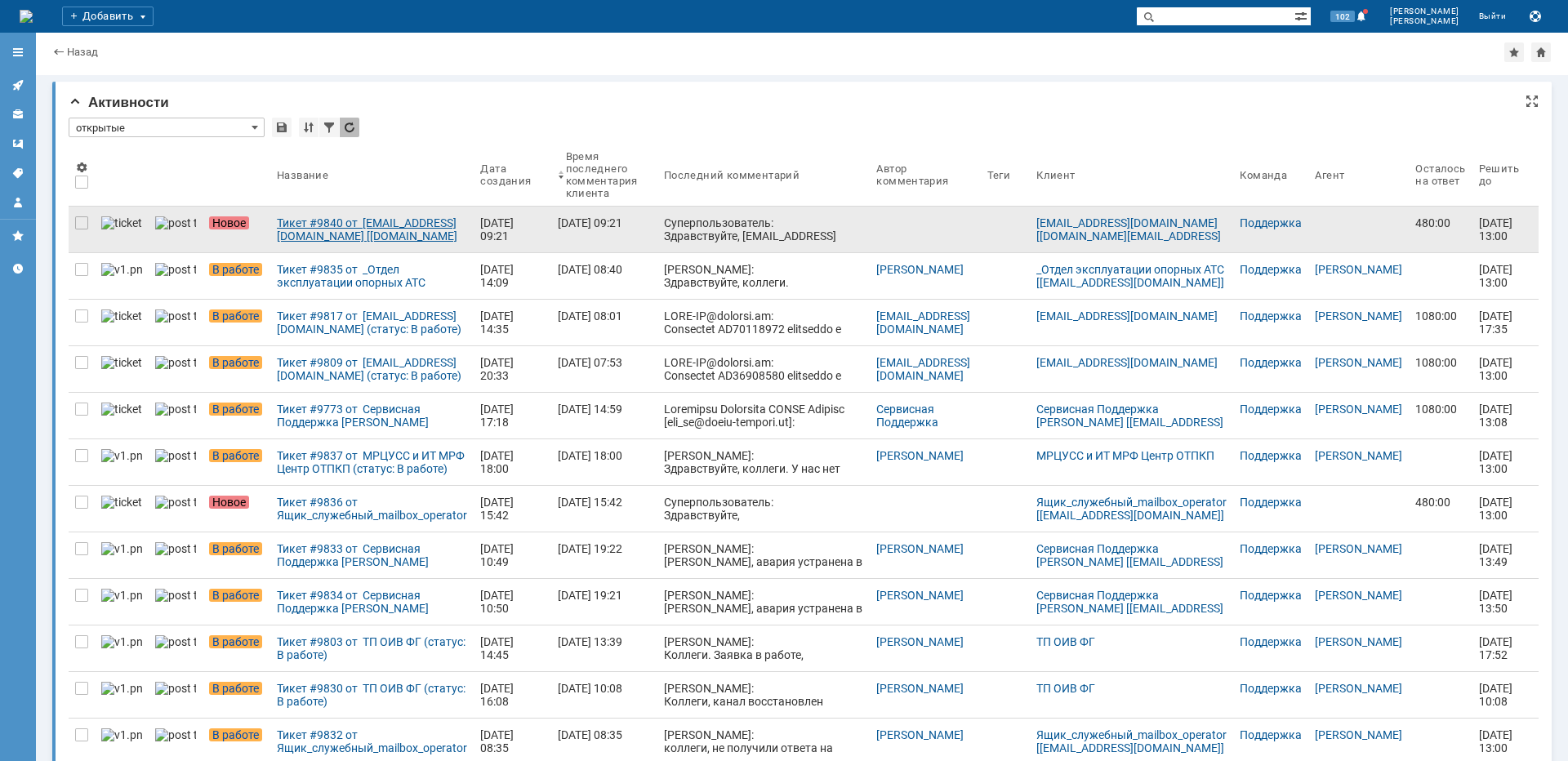
click at [289, 223] on div "Тикет #9840 от n.berestova@biztel.ru [n.berestova@biztel.ru] (статус: Новое)" at bounding box center [372, 229] width 190 height 26
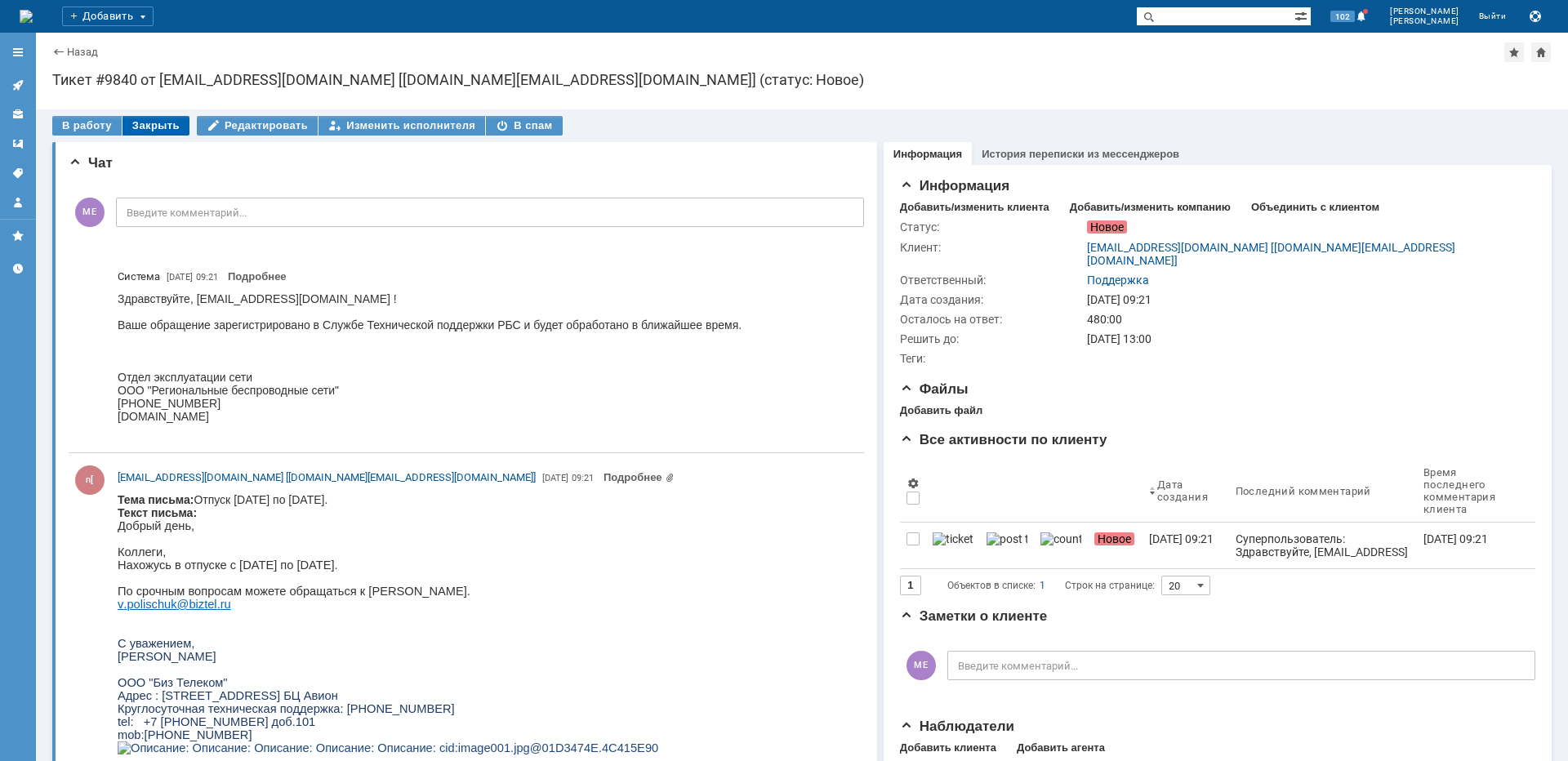
click at [163, 121] on div "Закрыть" at bounding box center [156, 125] width 67 height 20
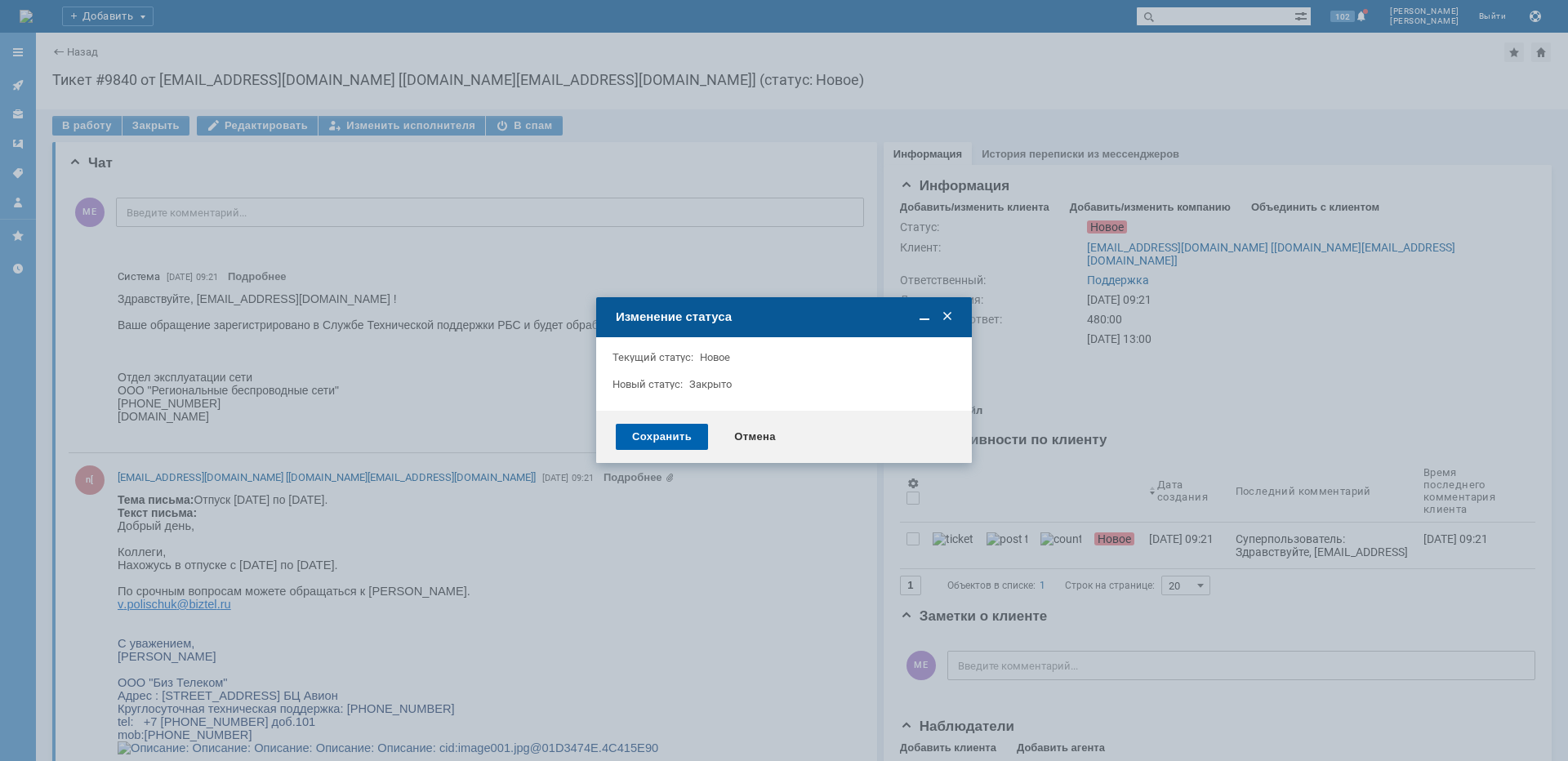
click at [651, 425] on div "Сохранить" at bounding box center [662, 437] width 92 height 26
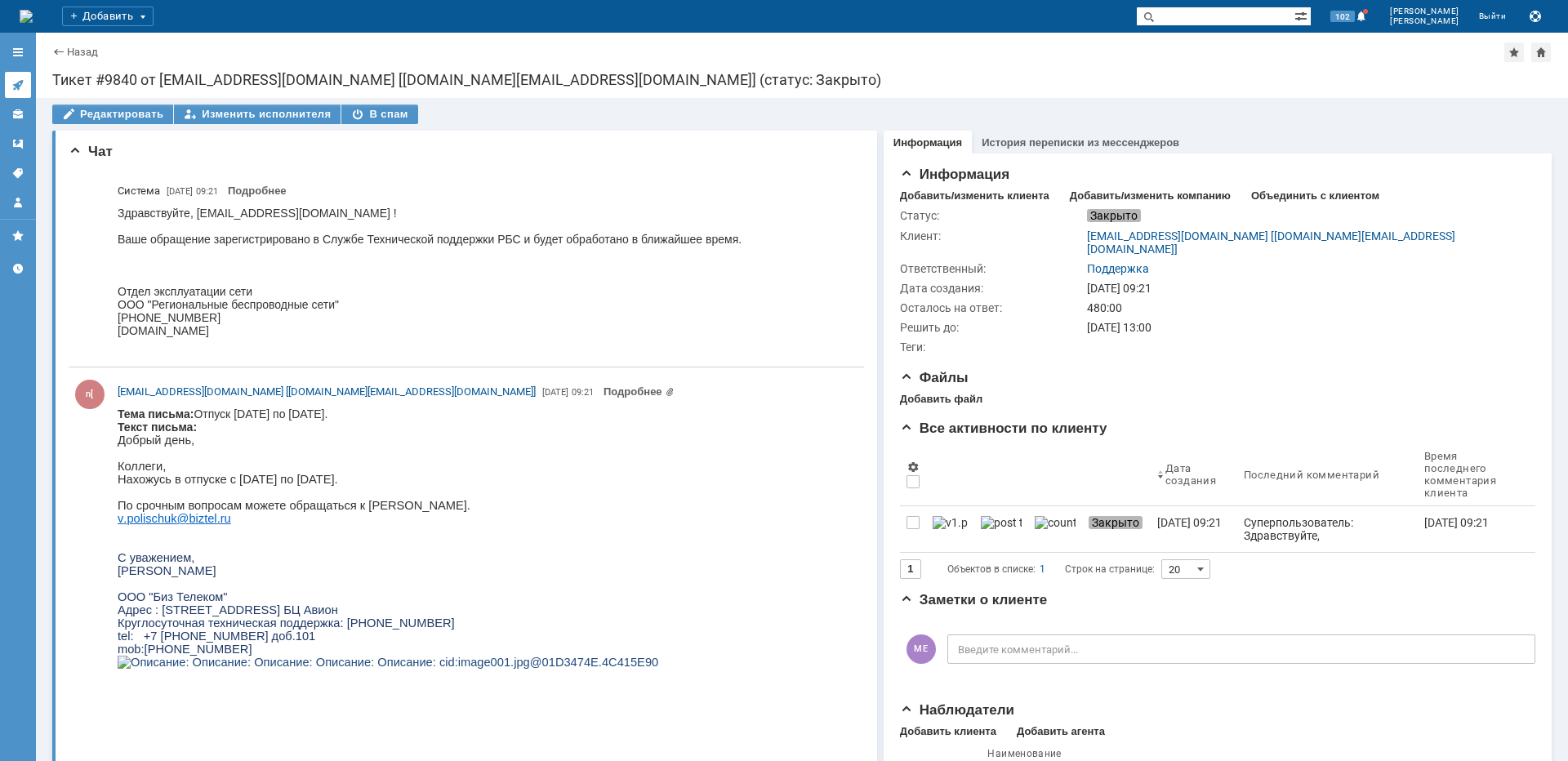
click at [20, 85] on icon at bounding box center [18, 85] width 11 height 11
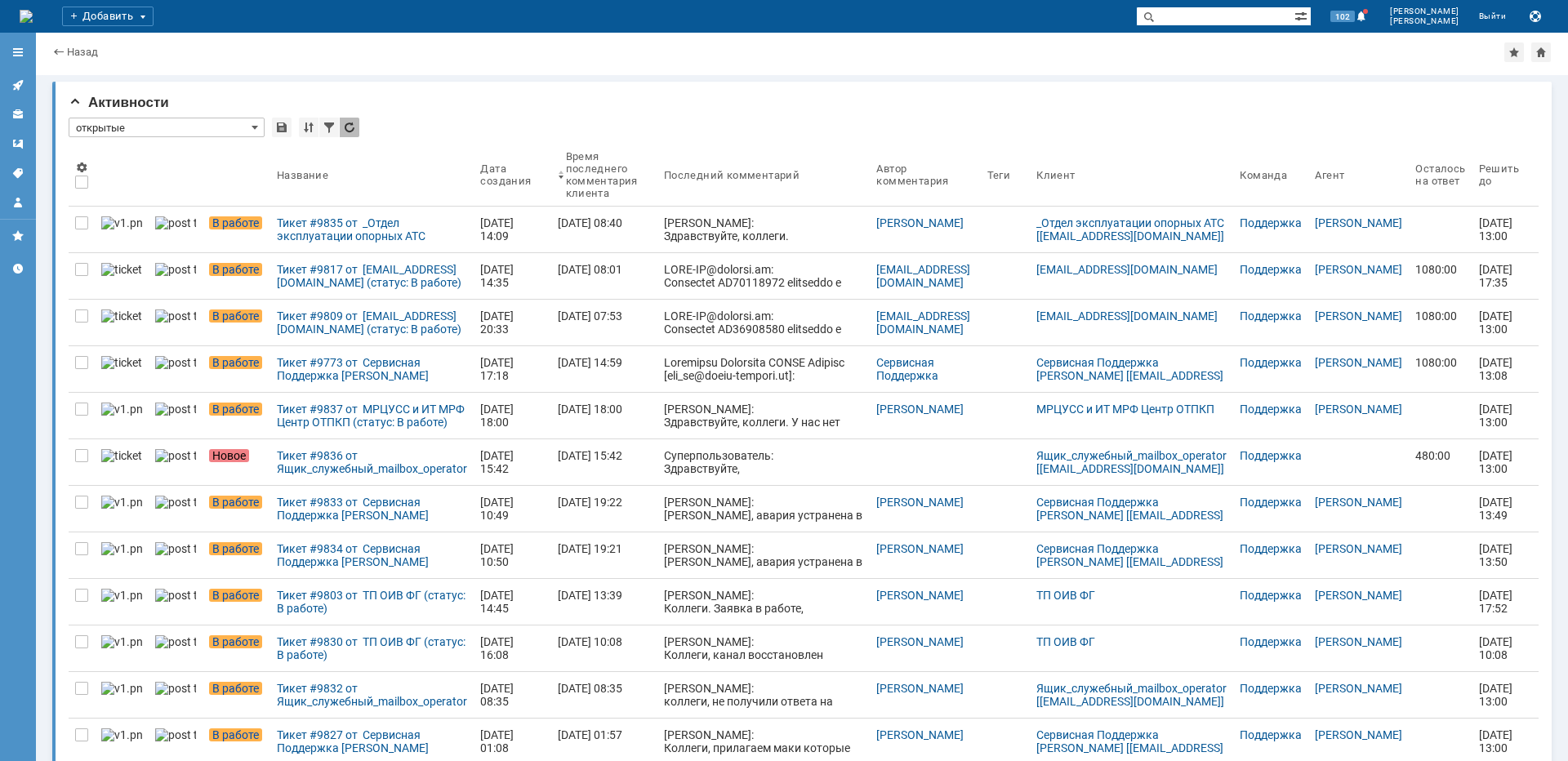
click at [333, 369] on div "Тикет #9773 от Сервисная Поддержка [PERSON_NAME] [[EMAIL_ADDRESS][DOMAIN_NAME]]…" at bounding box center [372, 368] width 190 height 26
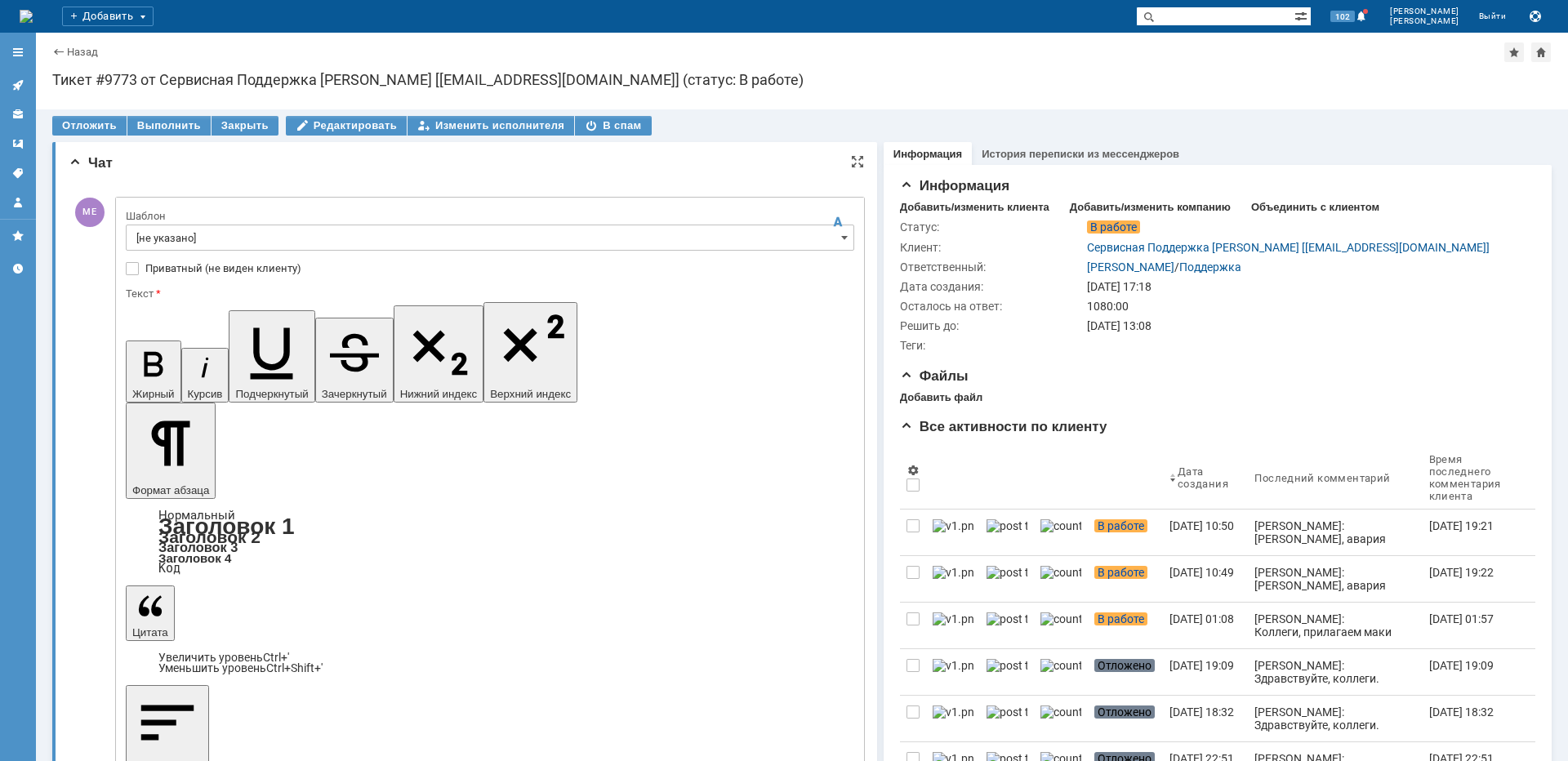
click at [209, 233] on input "[не указано]" at bounding box center [490, 237] width 729 height 26
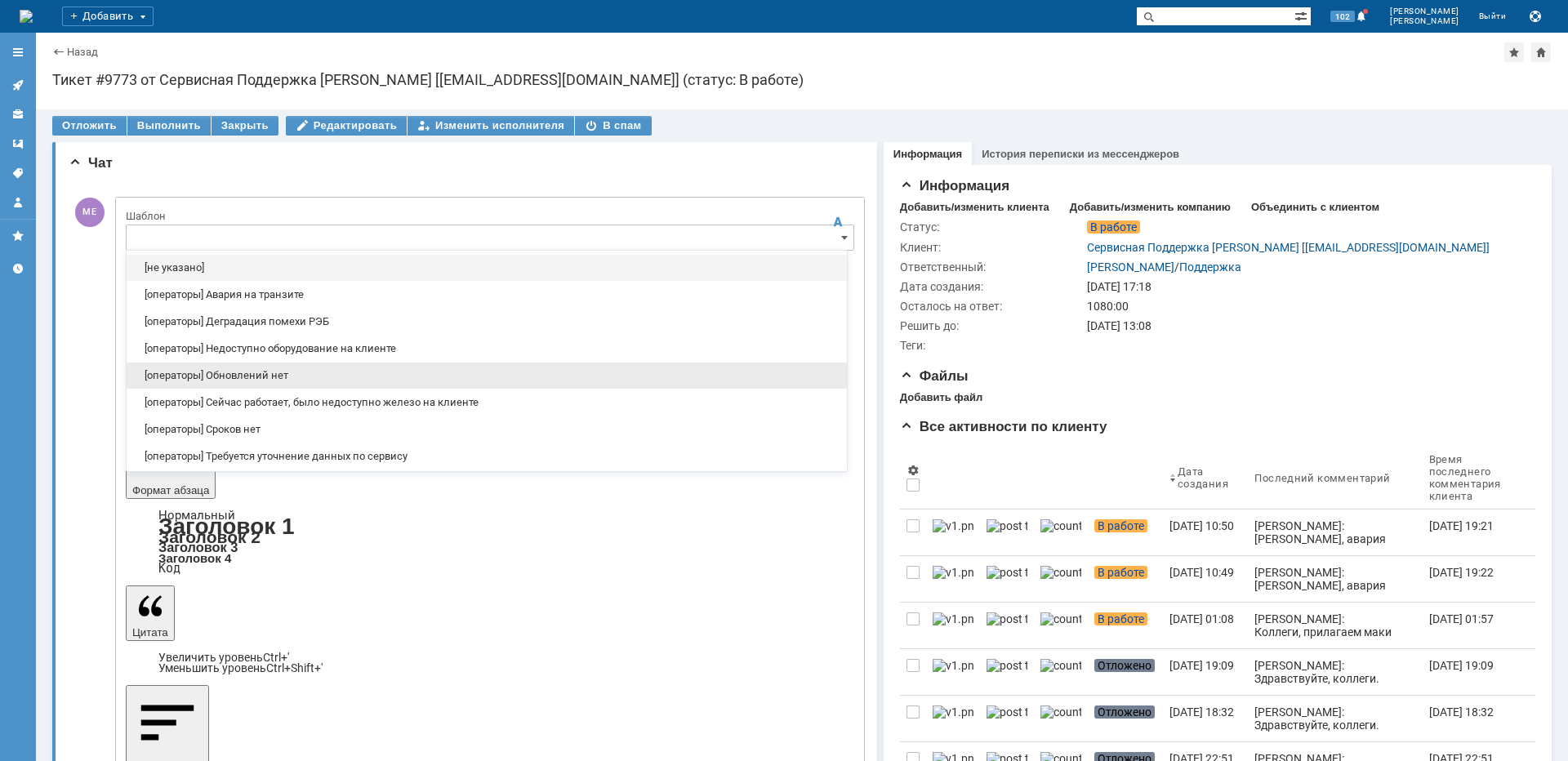
drag, startPoint x: 215, startPoint y: 368, endPoint x: 89, endPoint y: 52, distance: 340.2
click at [214, 368] on div "[операторы] Обновлений нет" at bounding box center [486, 375] width 720 height 26
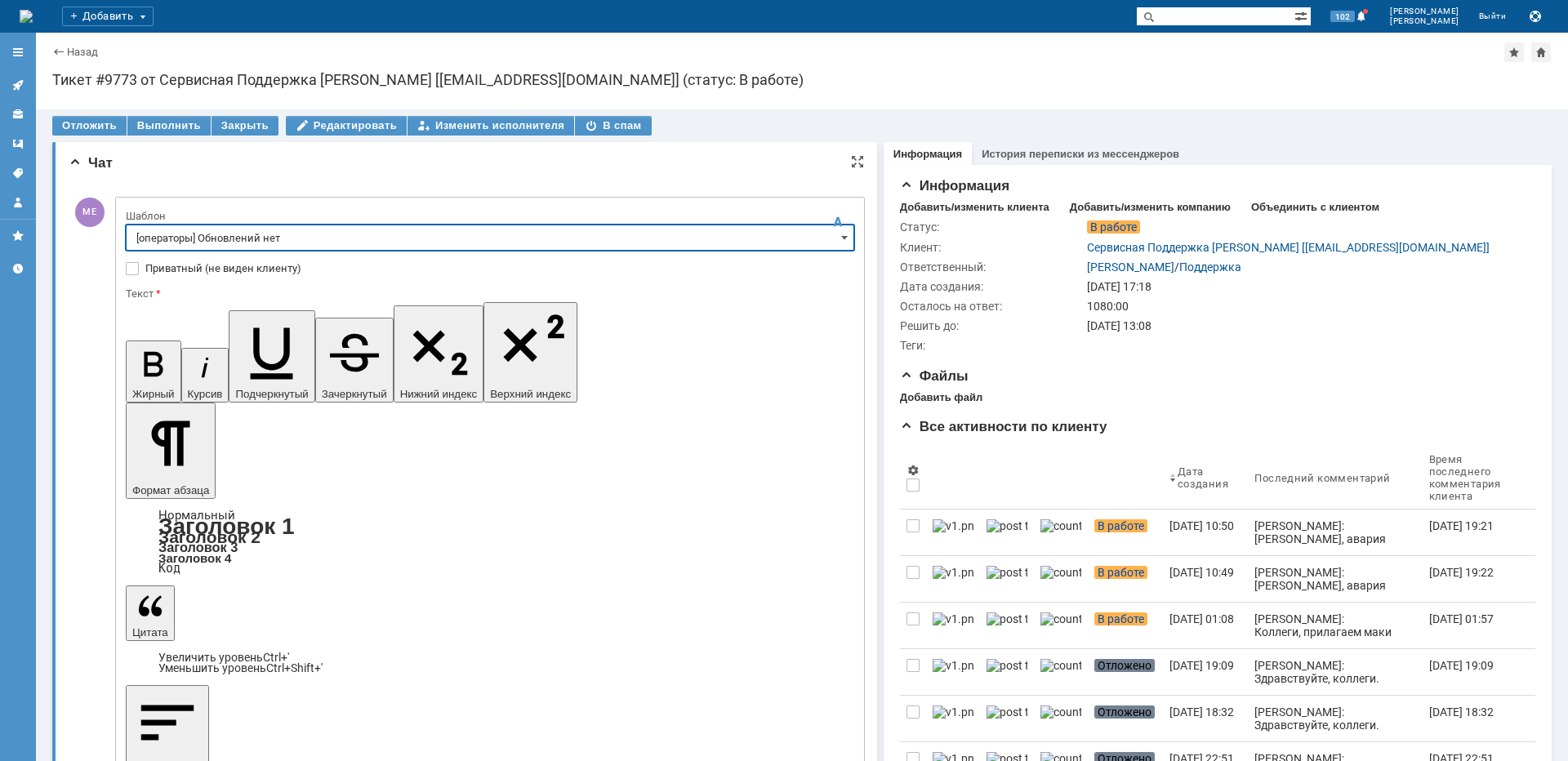
type input "[операторы] Обновлений нет"
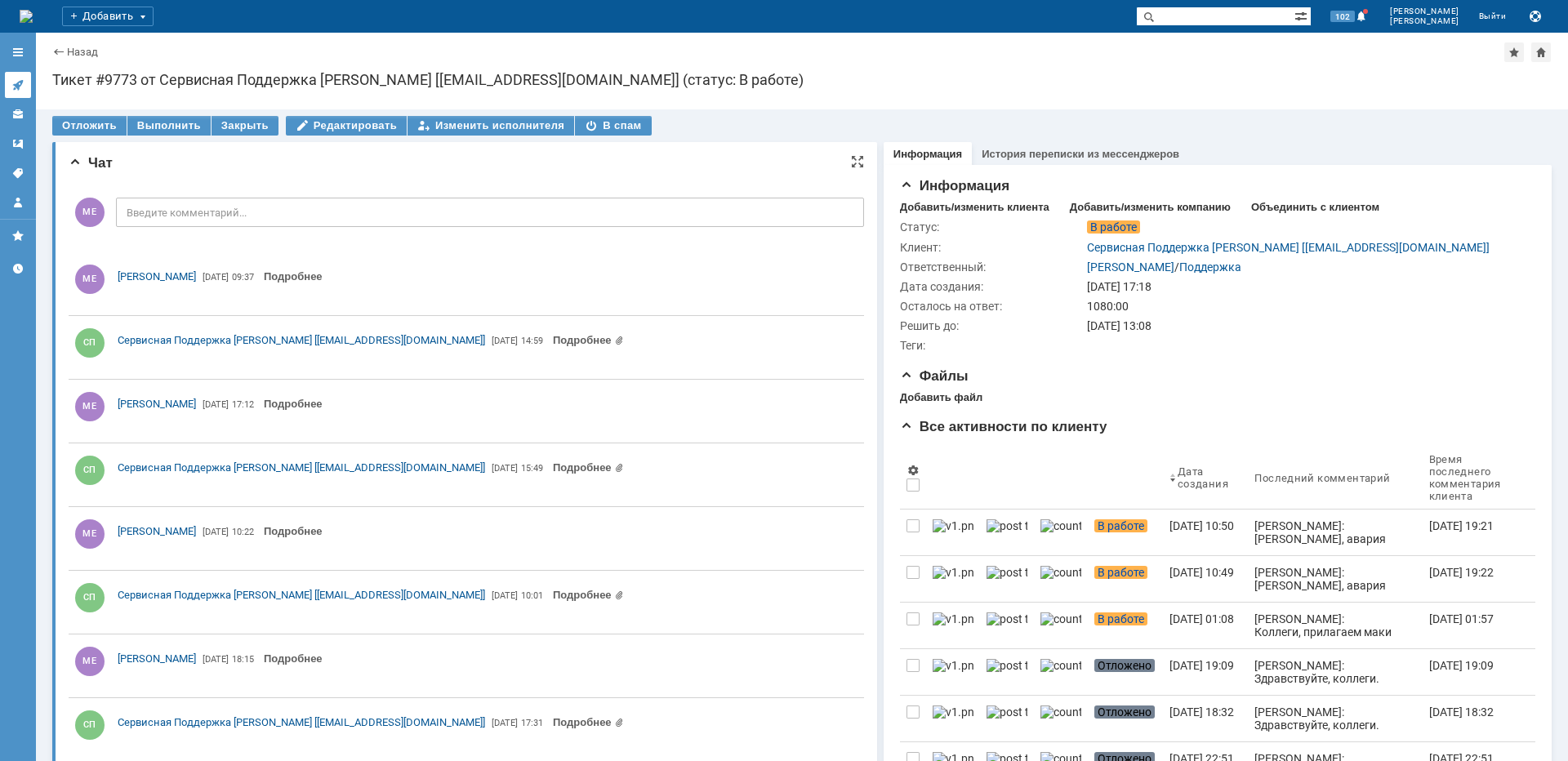
click at [23, 90] on icon at bounding box center [18, 84] width 13 height 13
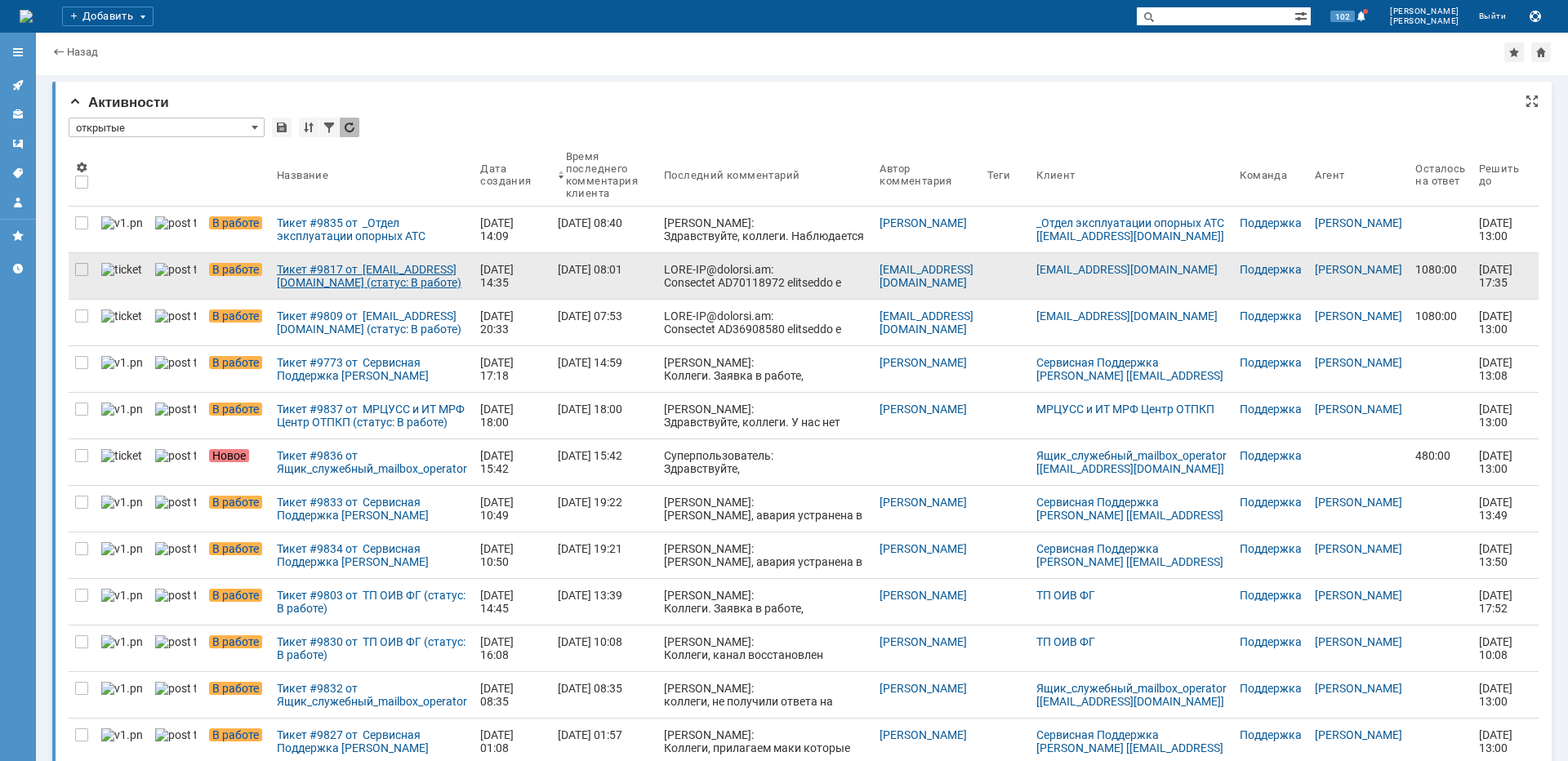
click at [310, 271] on div "Тикет #9817 от [EMAIL_ADDRESS][DOMAIN_NAME] (статус: В работе)" at bounding box center [372, 275] width 190 height 26
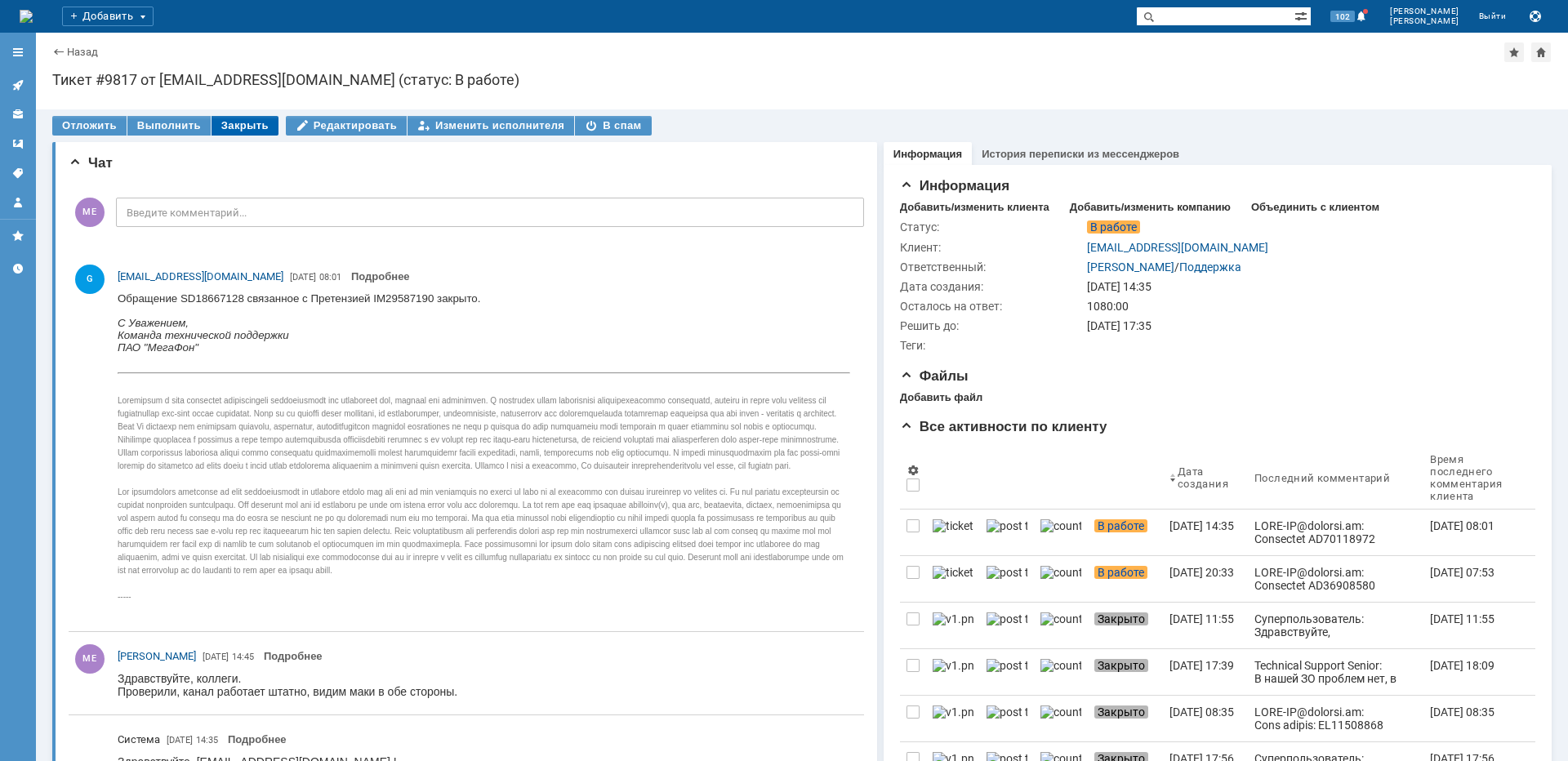
click at [253, 119] on div "Закрыть" at bounding box center [245, 125] width 67 height 20
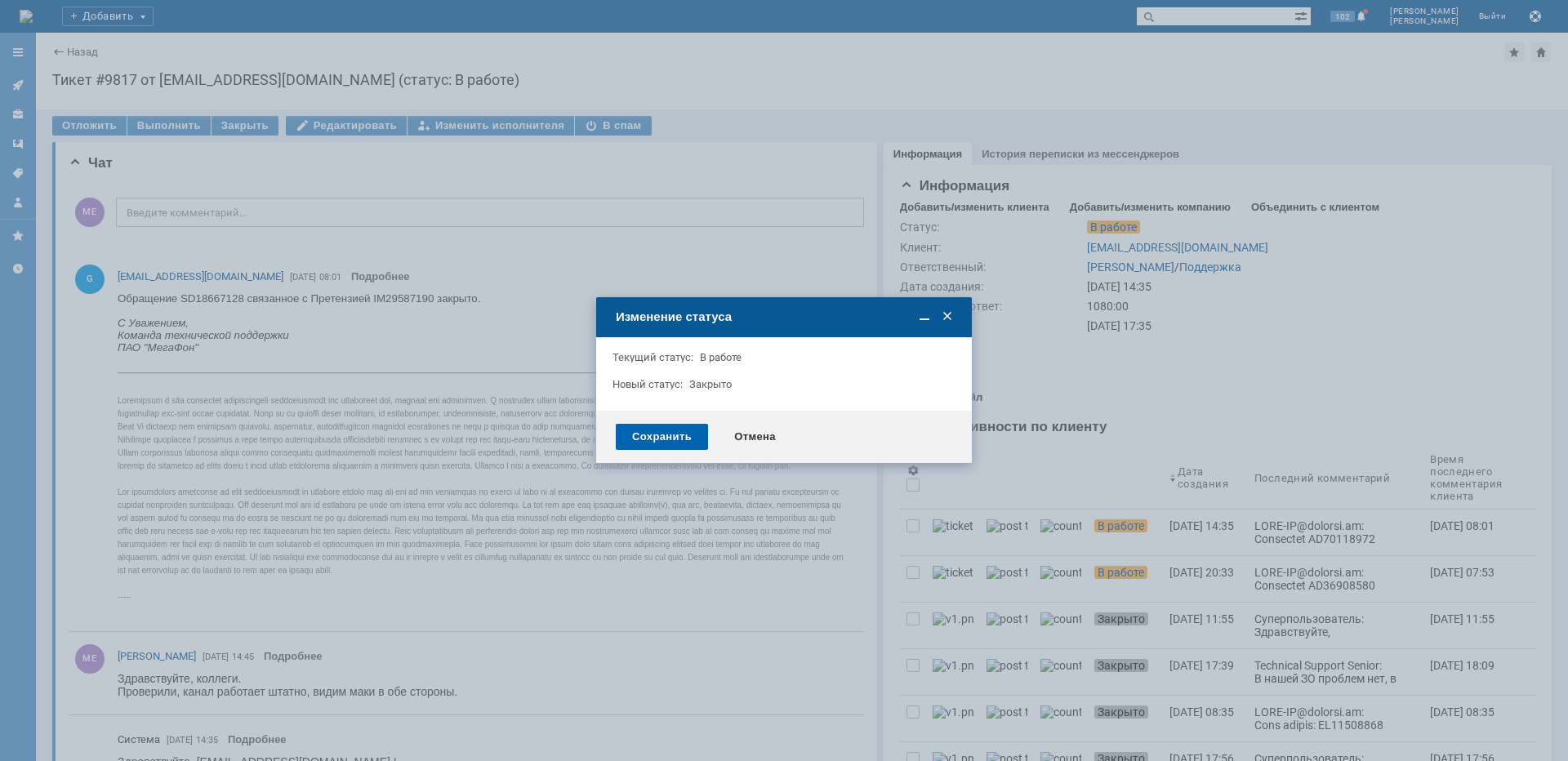
click at [640, 440] on div "Сохранить" at bounding box center [662, 437] width 92 height 26
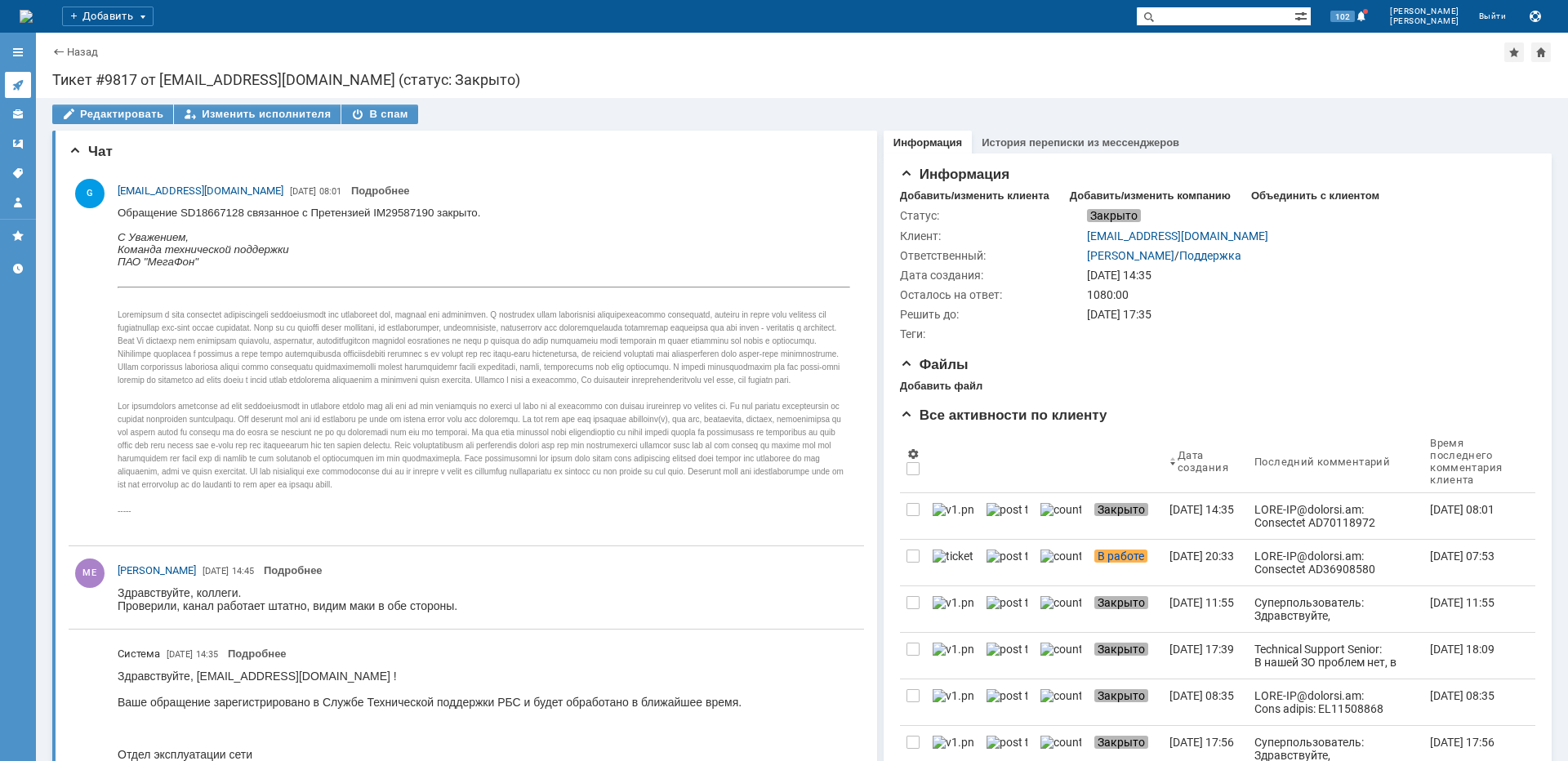
click at [22, 86] on icon at bounding box center [18, 84] width 13 height 13
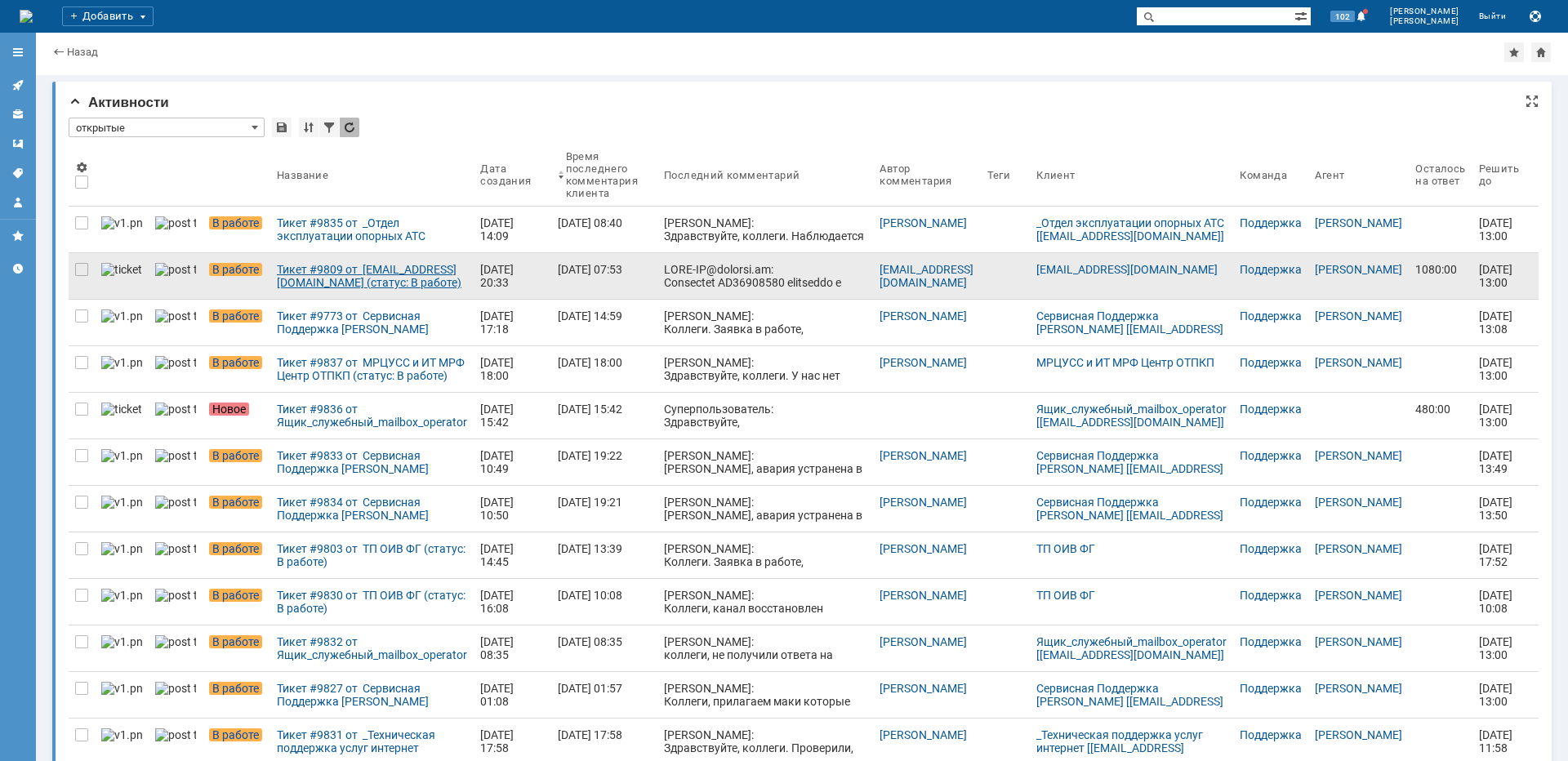
click at [321, 277] on div "Тикет #9809 от [EMAIL_ADDRESS][DOMAIN_NAME] (статус: В работе)" at bounding box center [372, 275] width 190 height 26
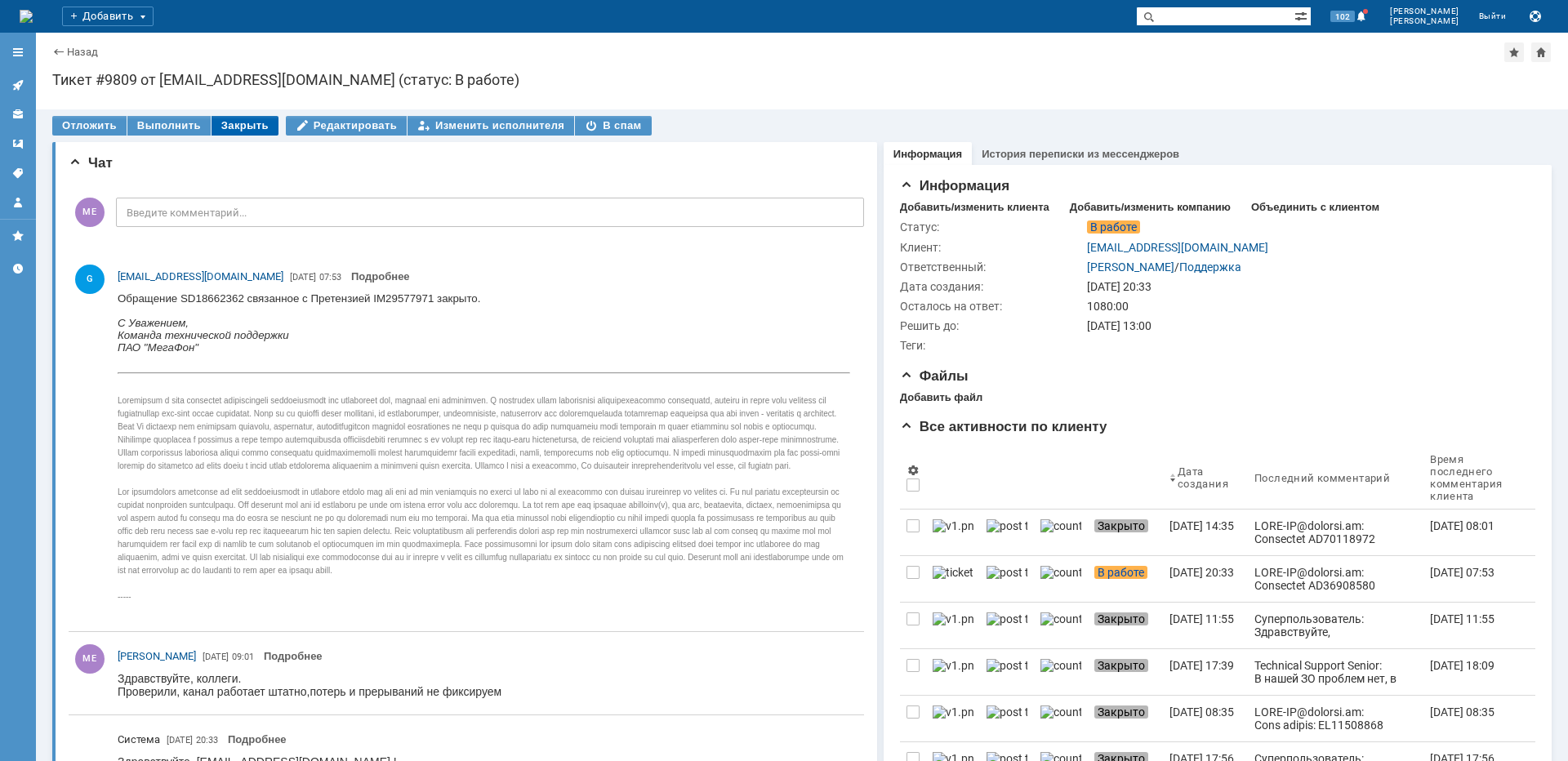
click at [223, 127] on div "Закрыть" at bounding box center [245, 125] width 67 height 20
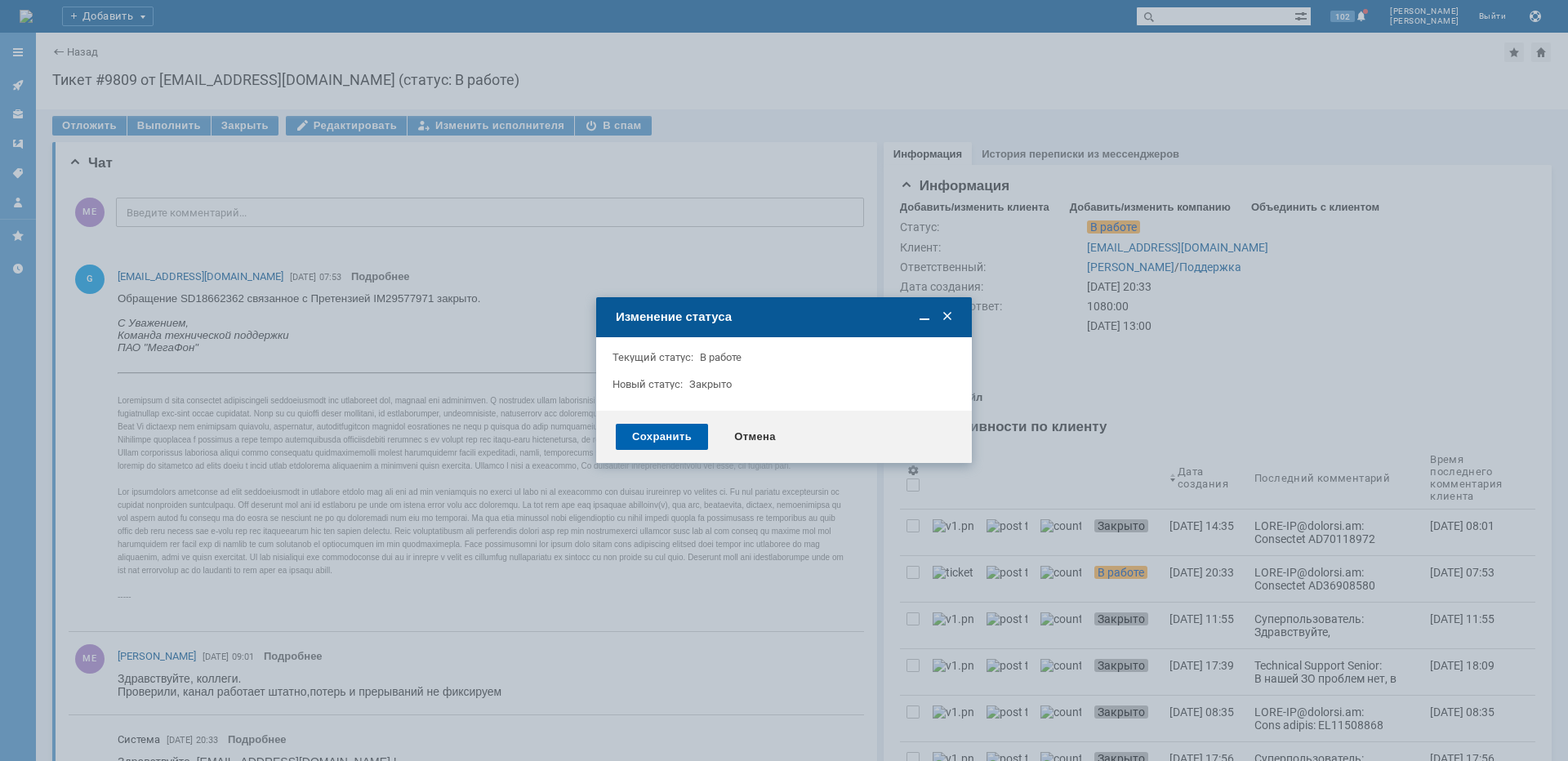
click at [630, 437] on div "Сохранить" at bounding box center [662, 437] width 92 height 26
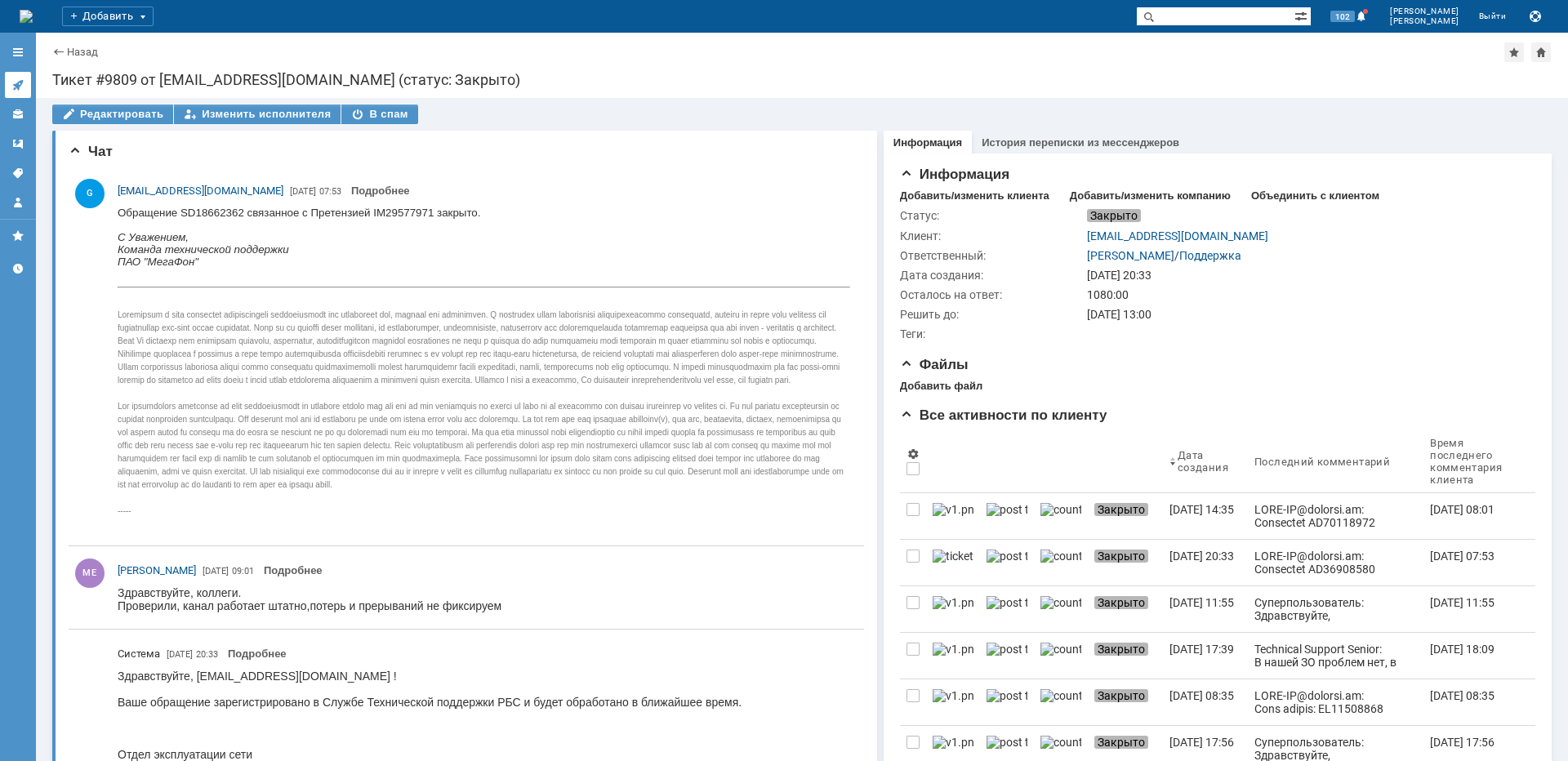
click at [18, 78] on icon at bounding box center [18, 84] width 13 height 13
